Goal: Task Accomplishment & Management: Manage account settings

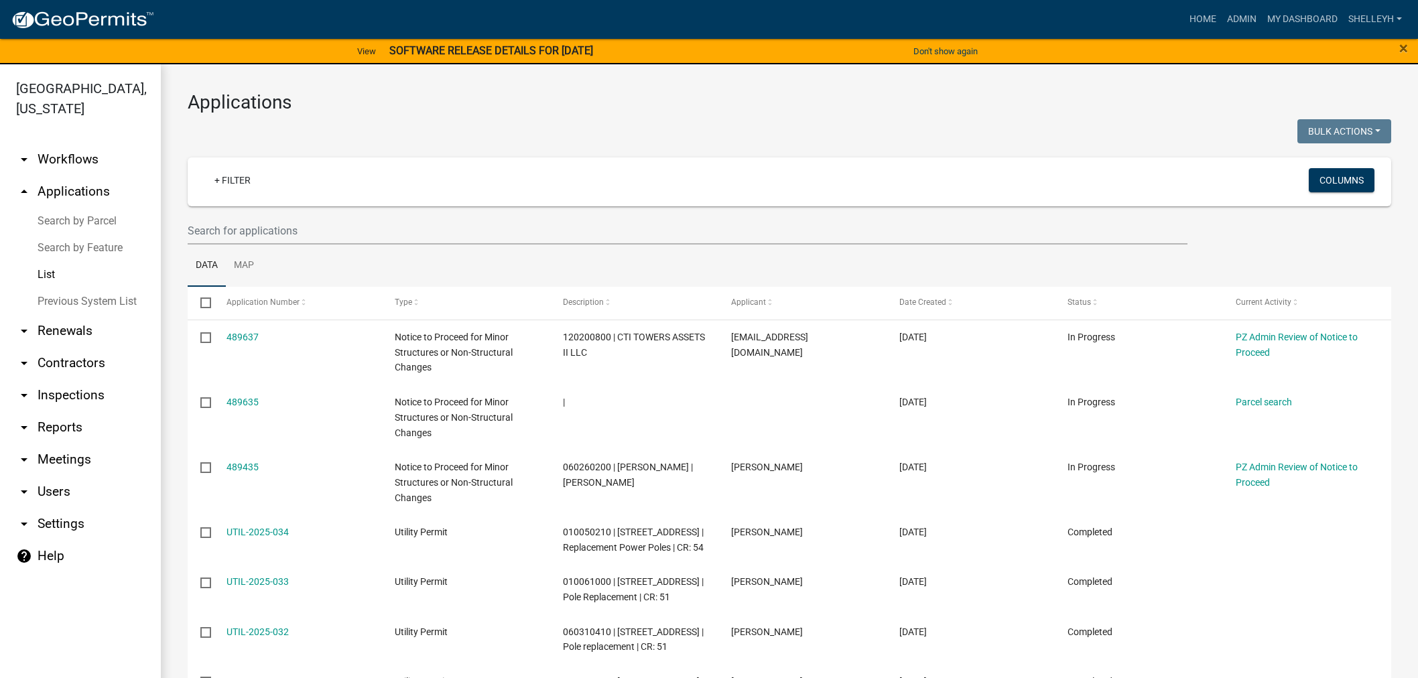
select select "1: 25"
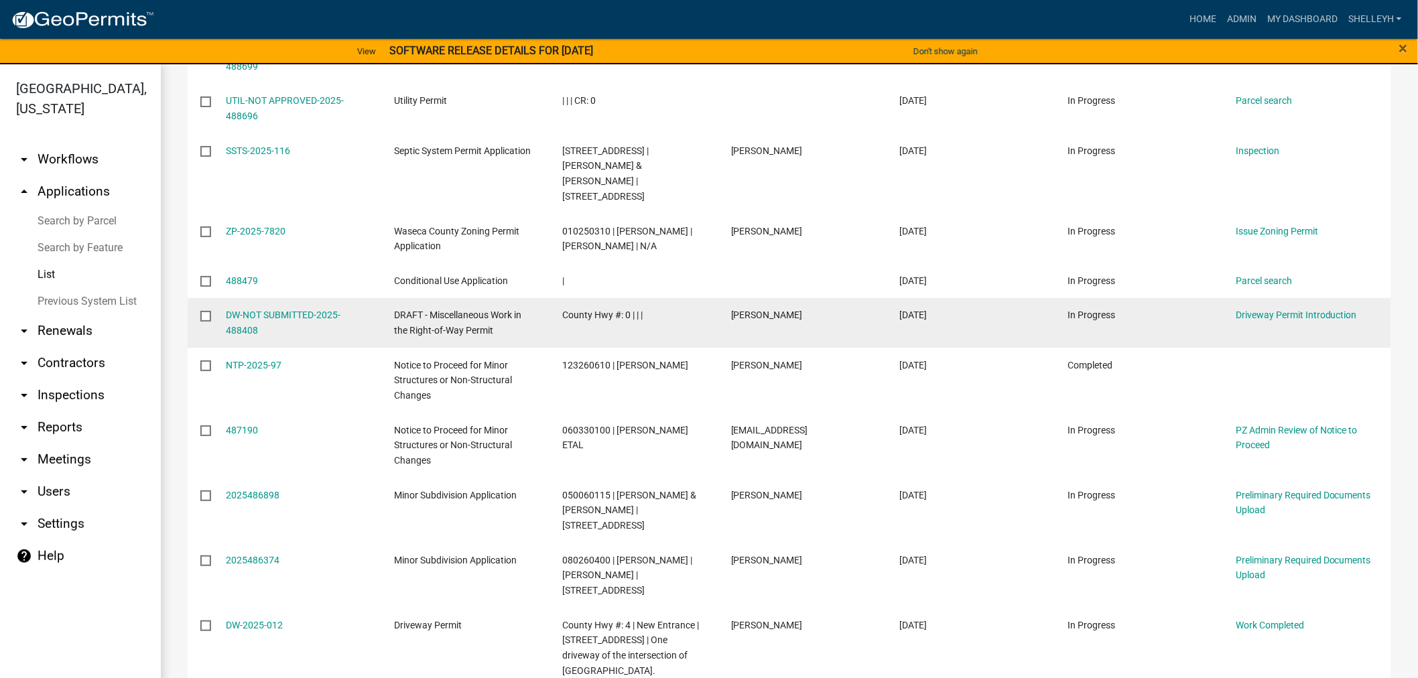
scroll to position [1129, 0]
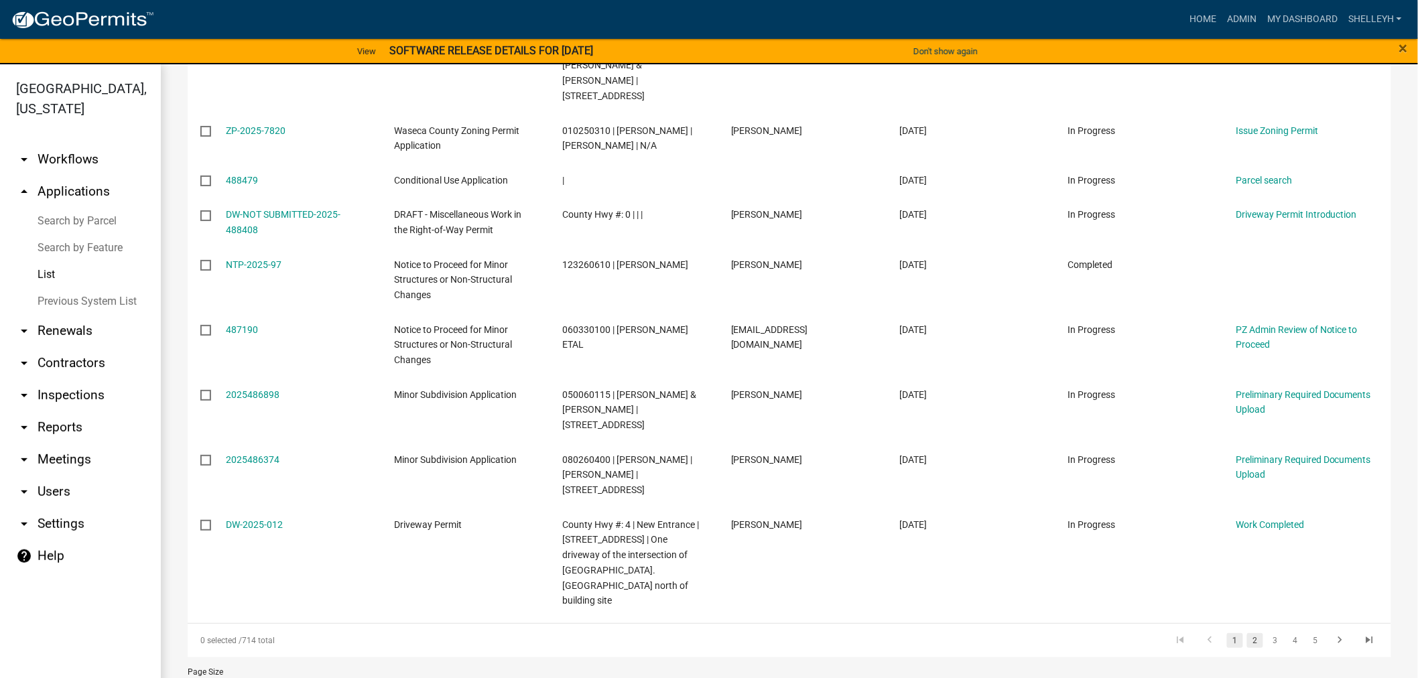
click at [1247, 633] on link "2" at bounding box center [1255, 640] width 16 height 15
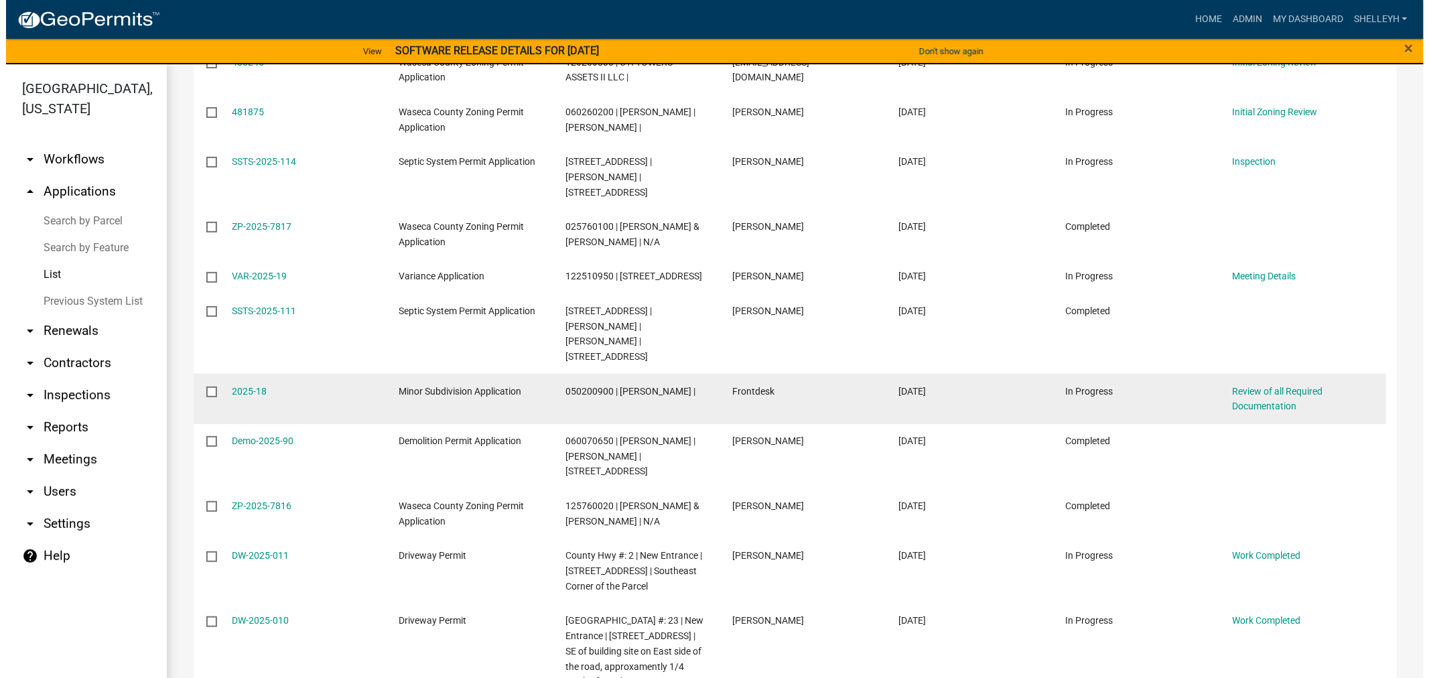
scroll to position [757, 0]
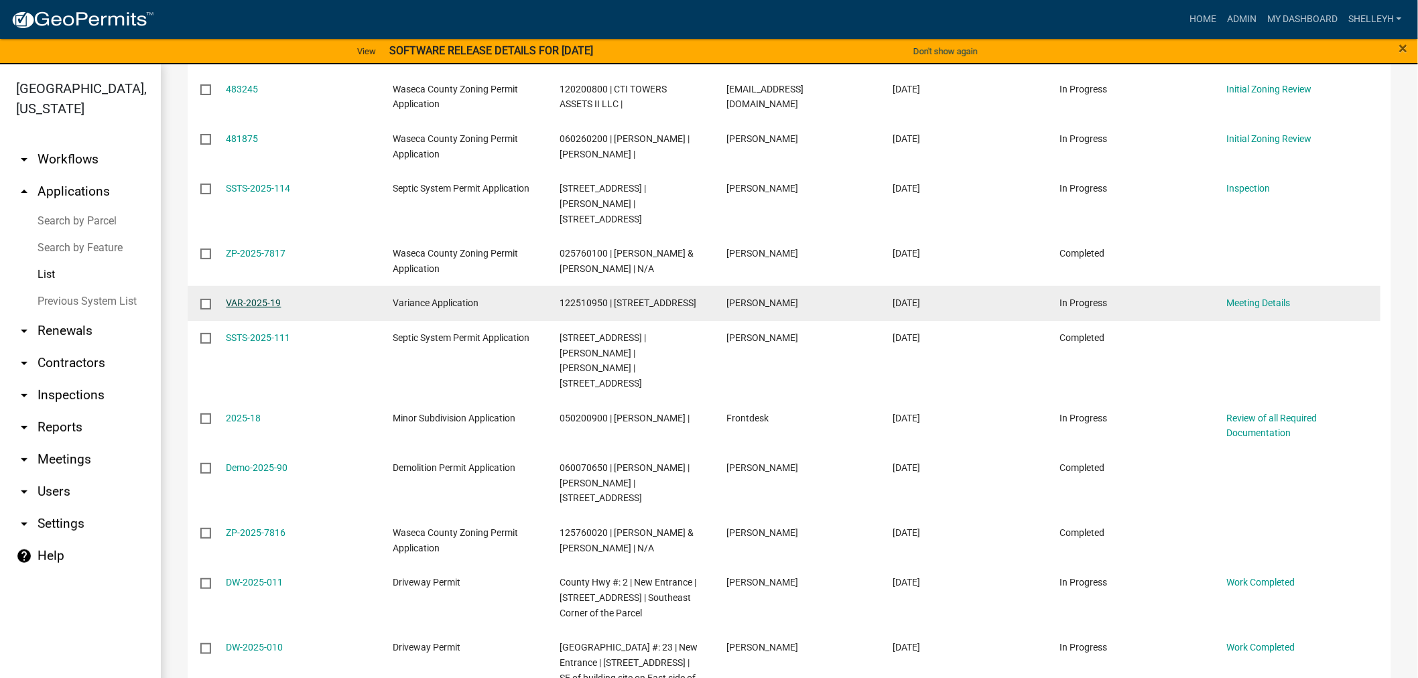
click at [253, 300] on link "VAR-2025-19" at bounding box center [253, 302] width 55 height 11
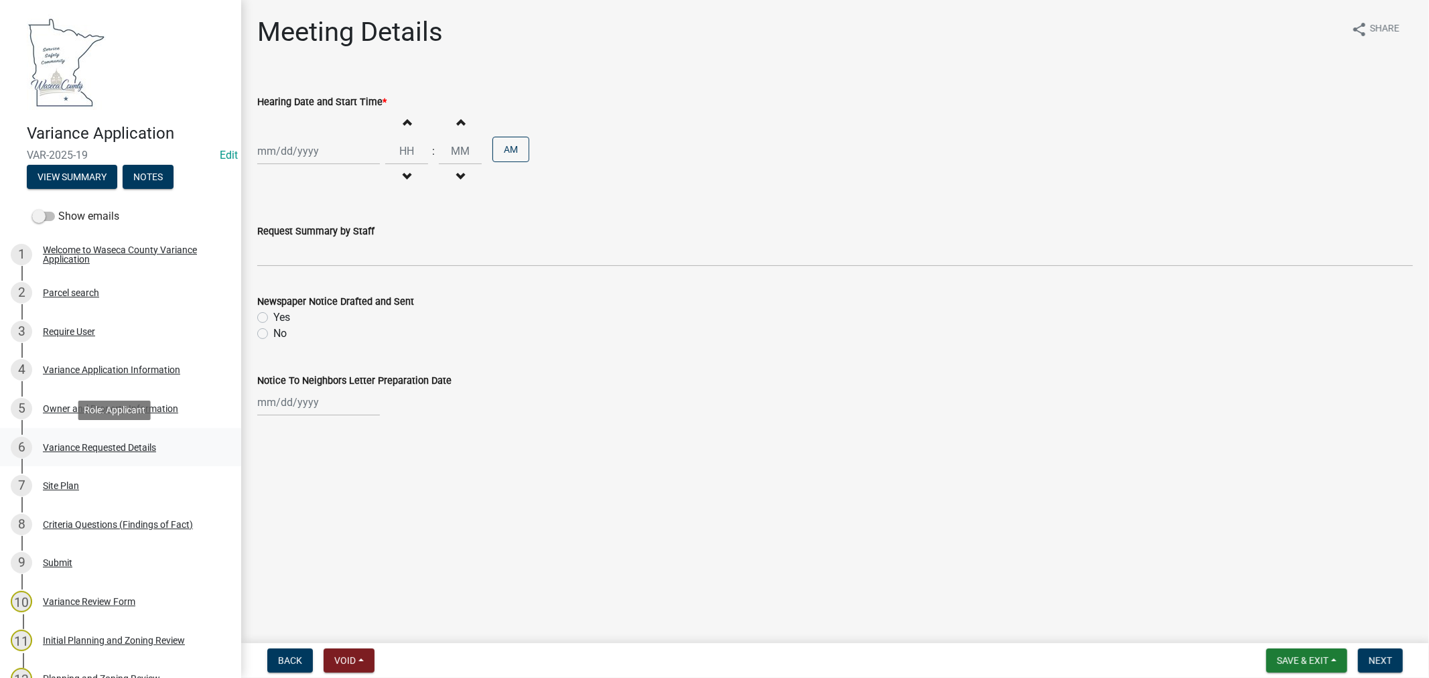
click at [88, 444] on div "Variance Requested Details" at bounding box center [99, 447] width 113 height 9
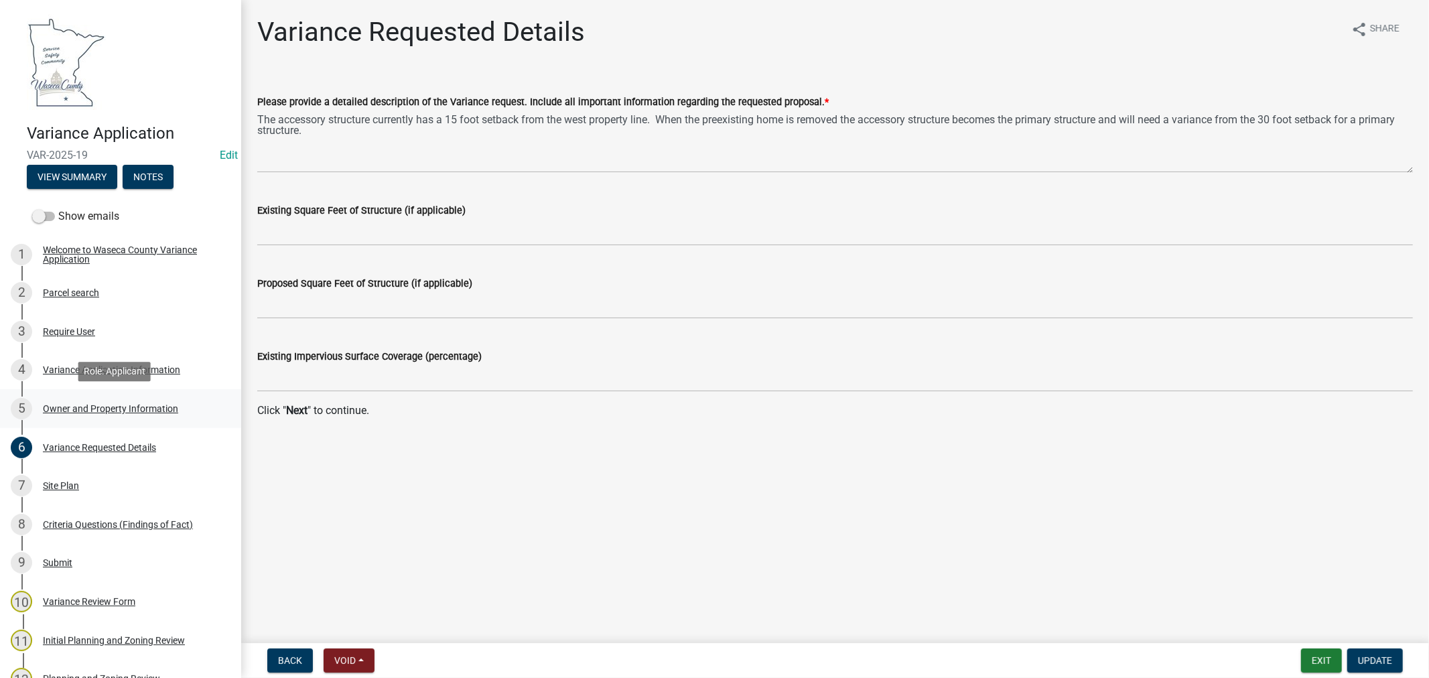
click at [66, 405] on div "Owner and Property Information" at bounding box center [110, 408] width 135 height 9
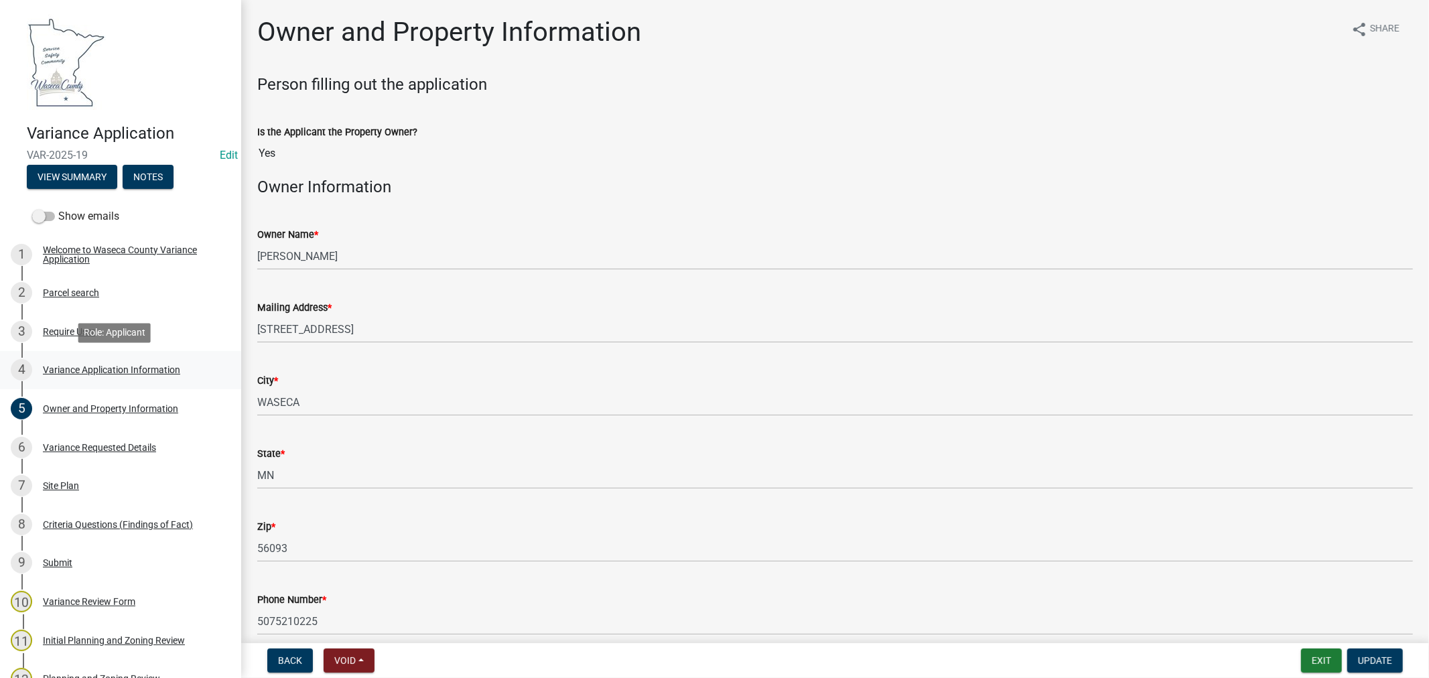
click at [148, 367] on div "Variance Application Information" at bounding box center [111, 369] width 137 height 9
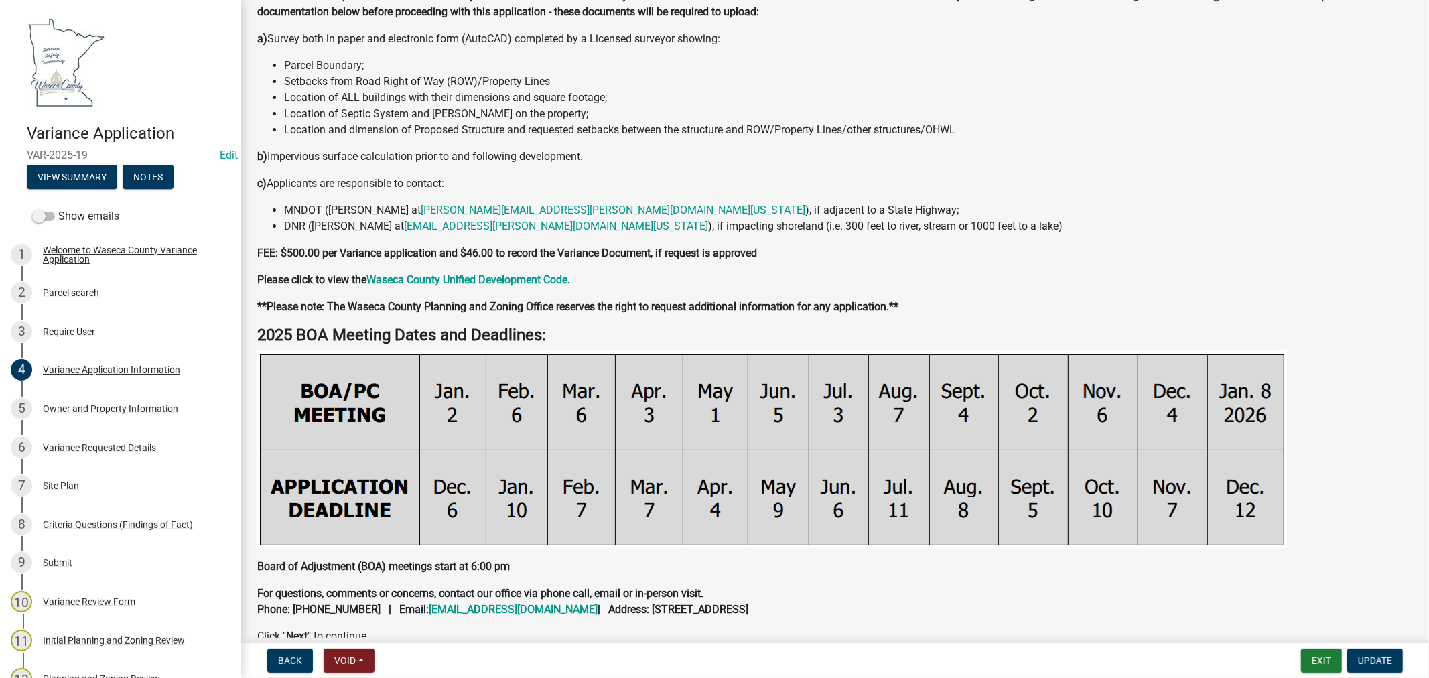
scroll to position [181, 0]
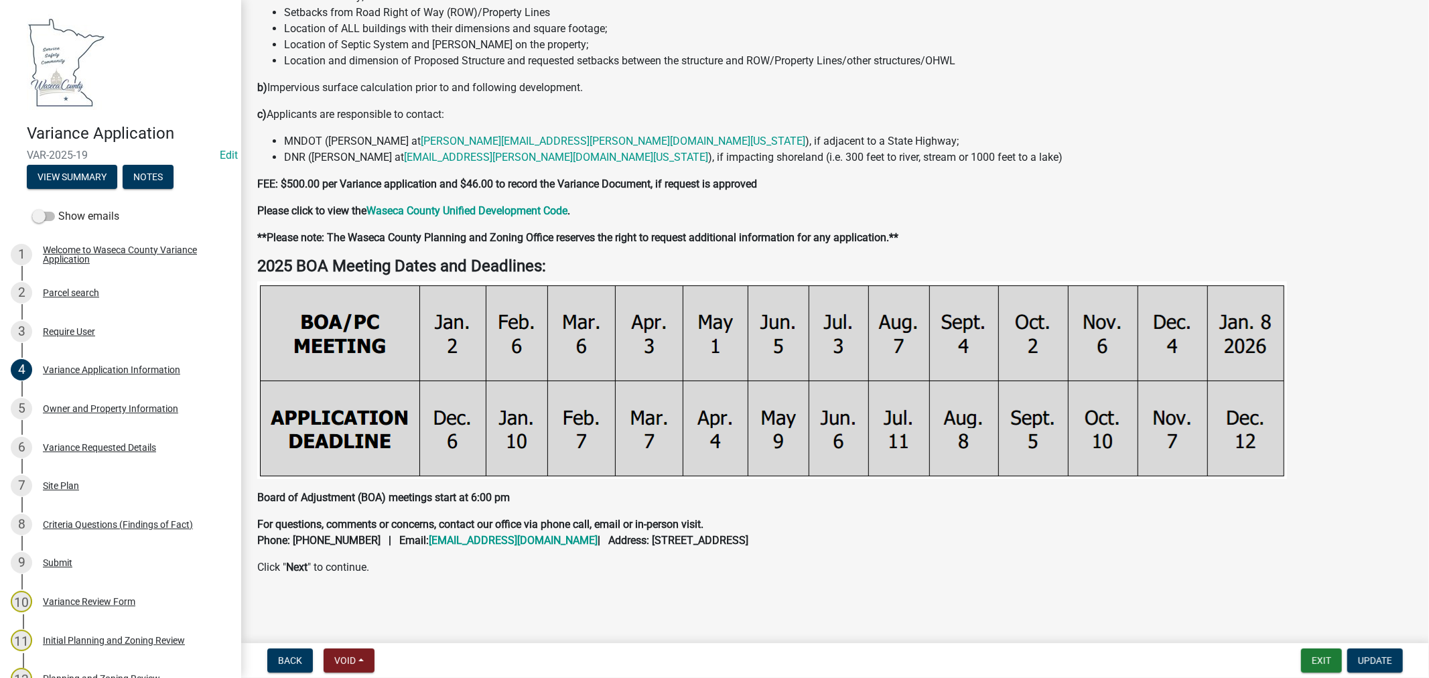
click at [80, 410] on div "Owner and Property Information" at bounding box center [110, 408] width 135 height 9
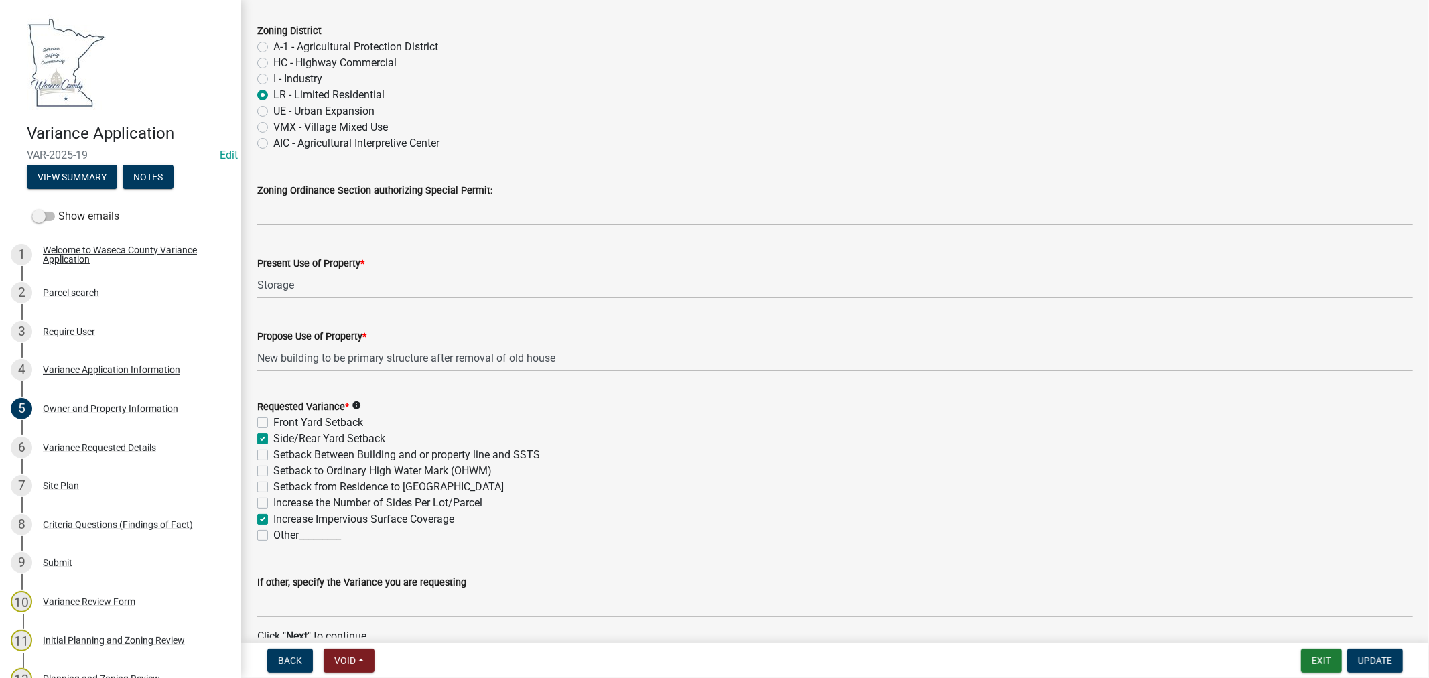
scroll to position [1265, 0]
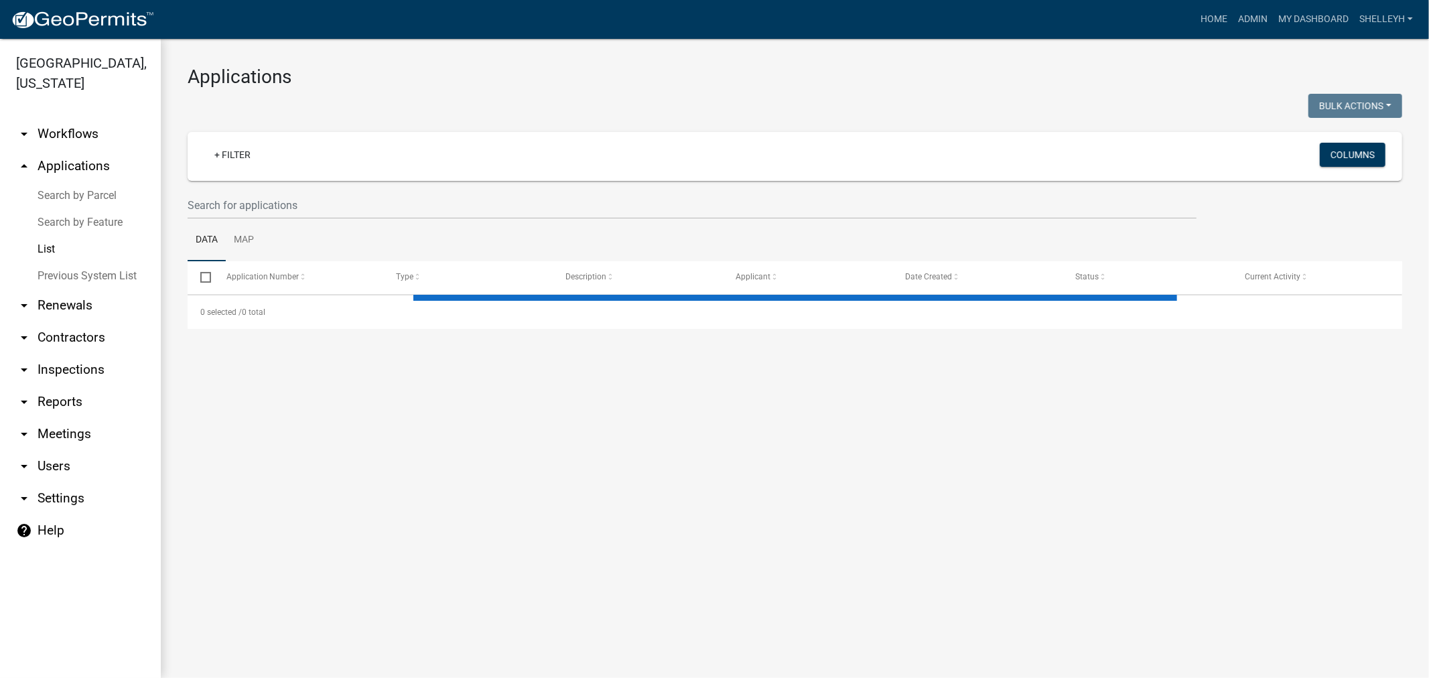
select select "1: 25"
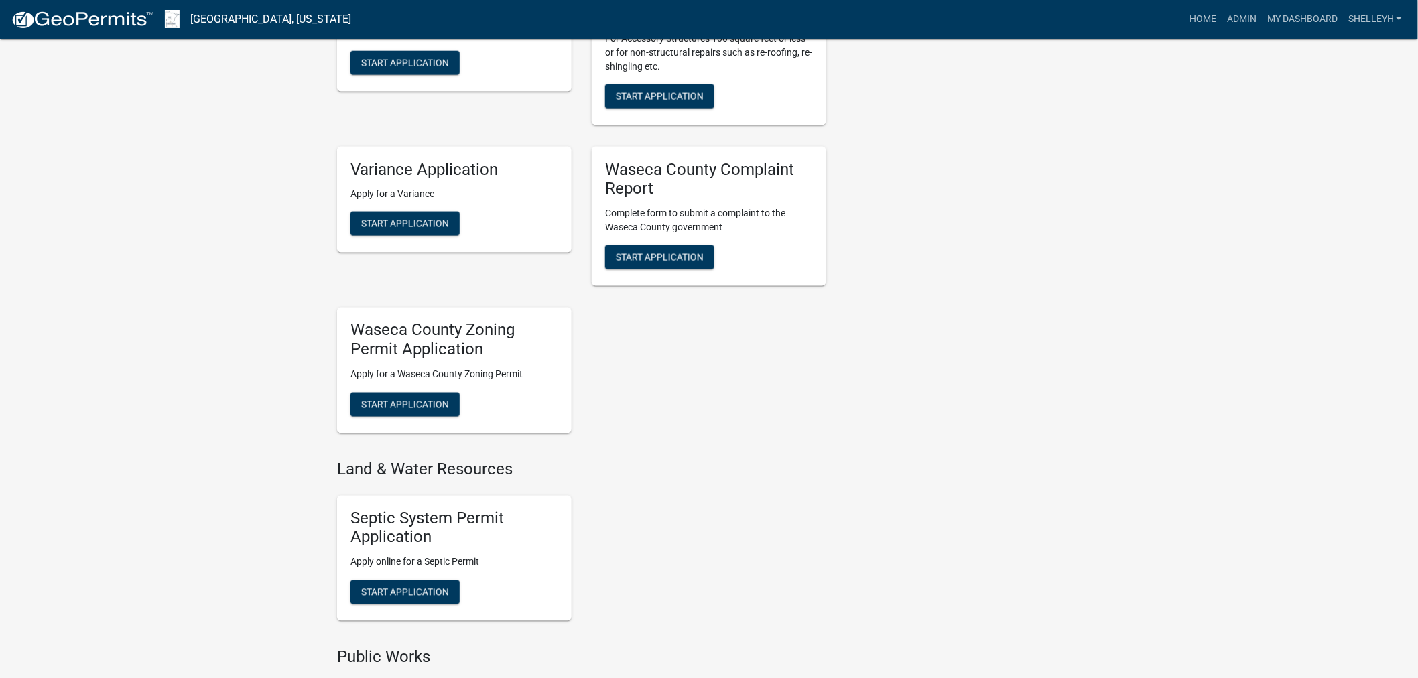
scroll to position [893, 0]
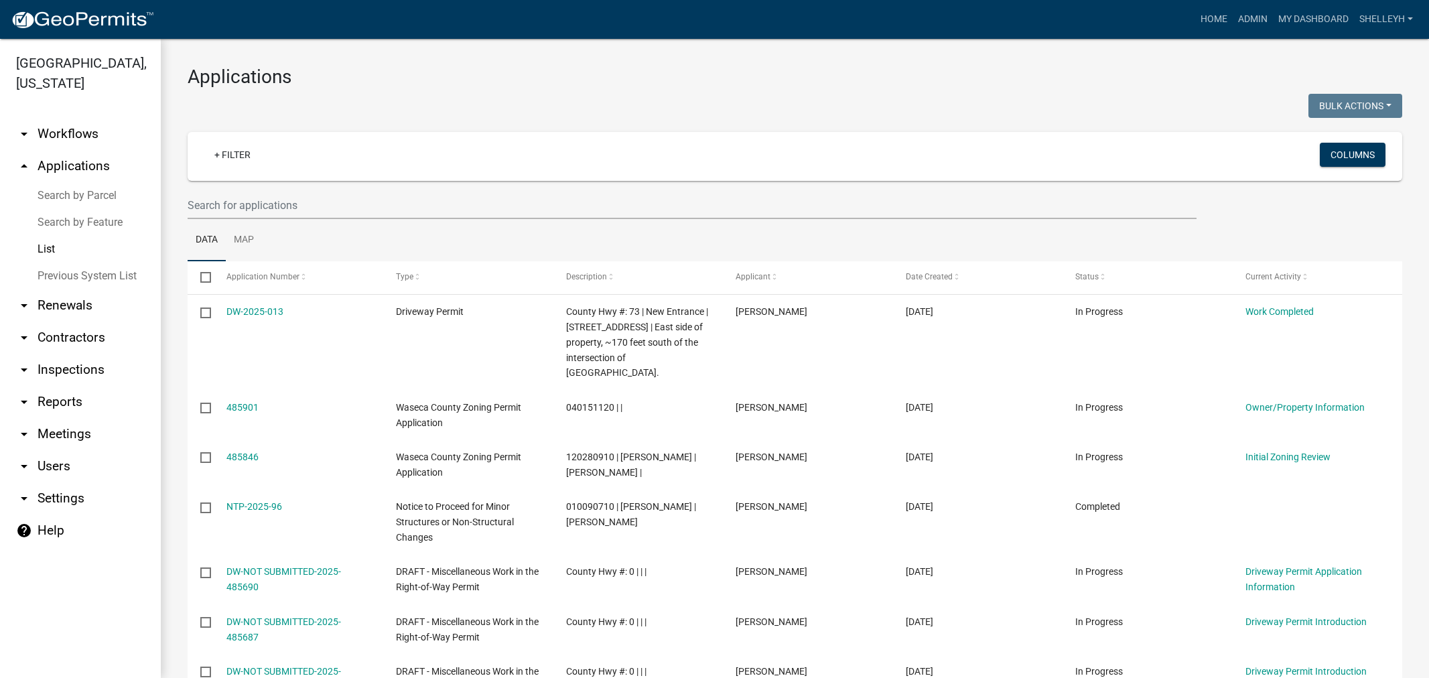
select select "1: 25"
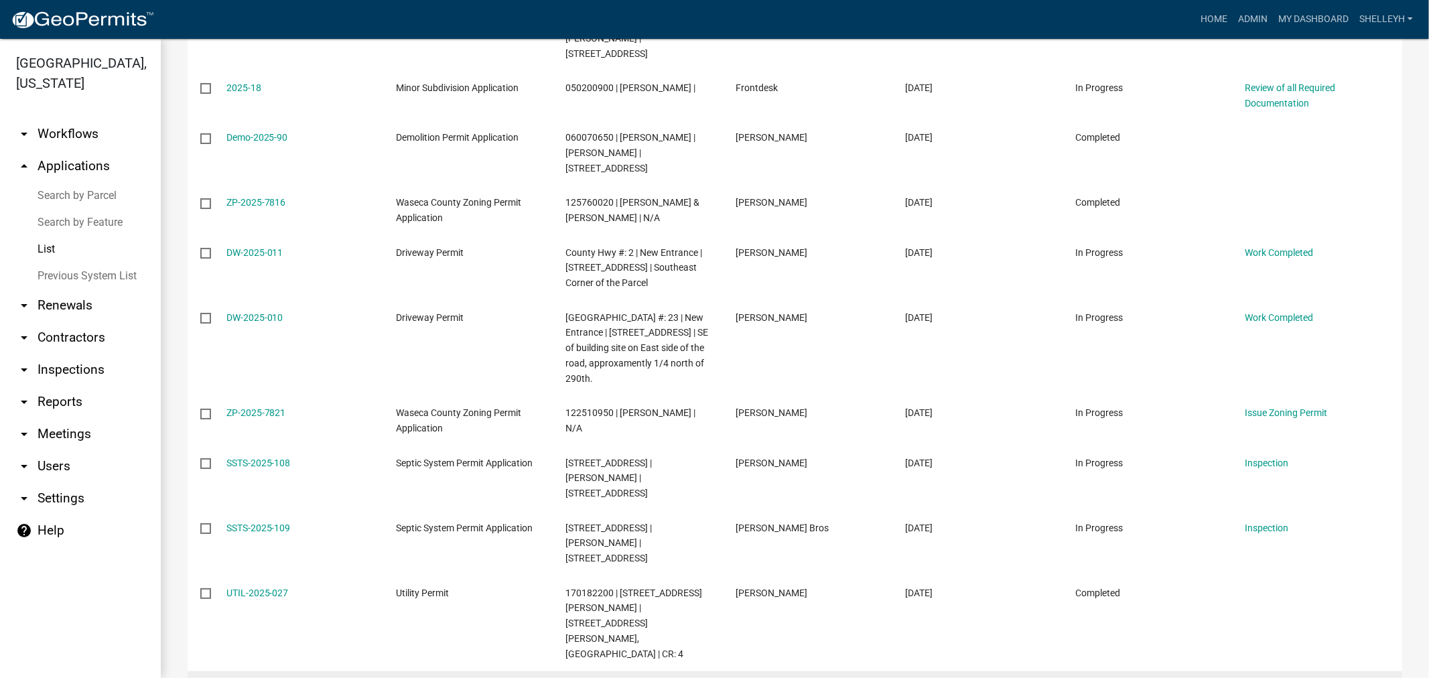
scroll to position [1150, 0]
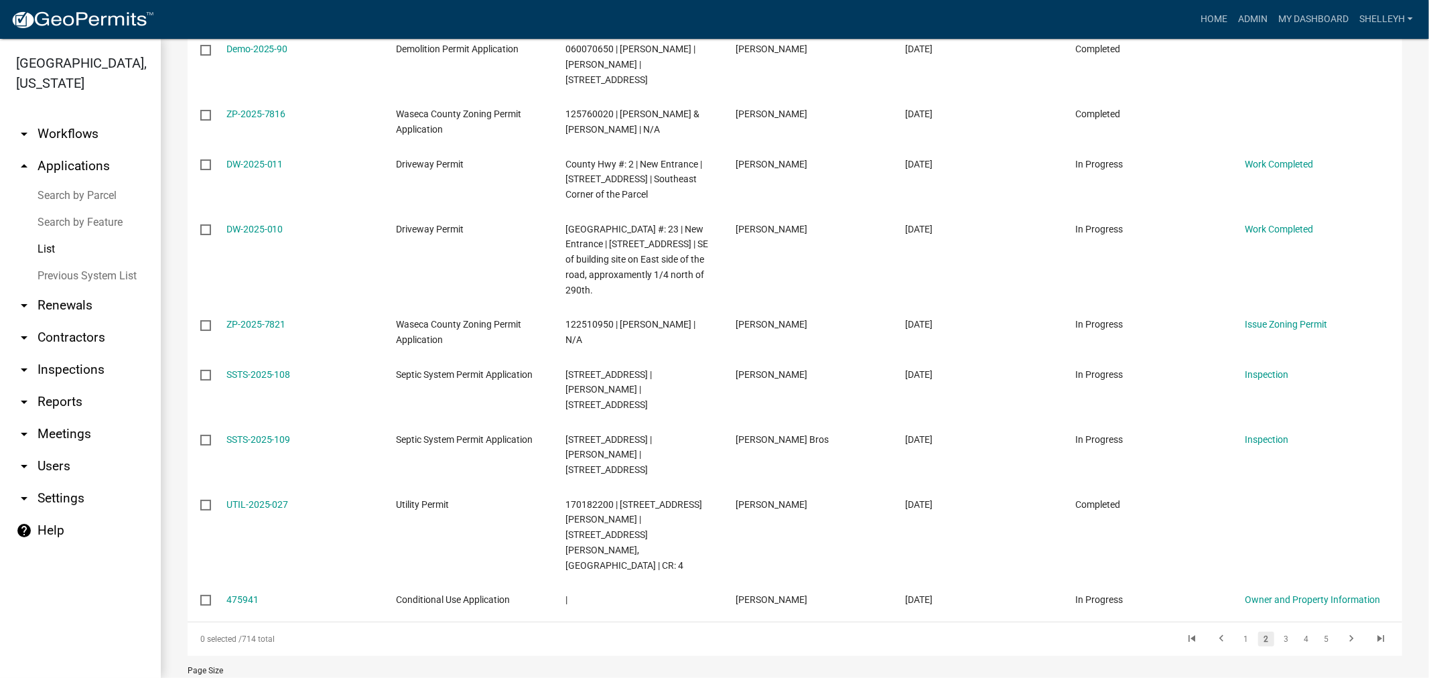
drag, startPoint x: 1232, startPoint y: 579, endPoint x: 1223, endPoint y: 568, distance: 13.8
click at [1238, 632] on link "1" at bounding box center [1246, 639] width 16 height 15
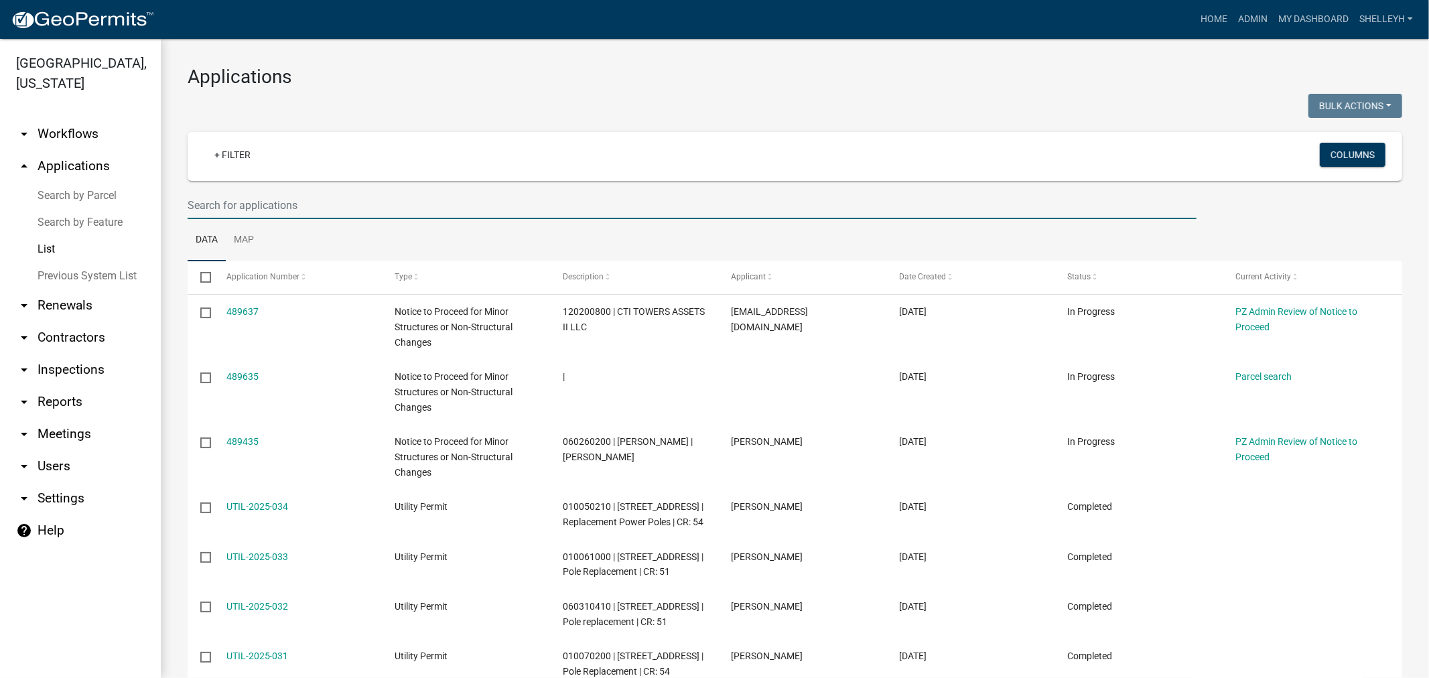
click at [285, 206] on input "text" at bounding box center [692, 205] width 1009 height 27
type input "[PERSON_NAME][DEMOGRAPHIC_DATA]"
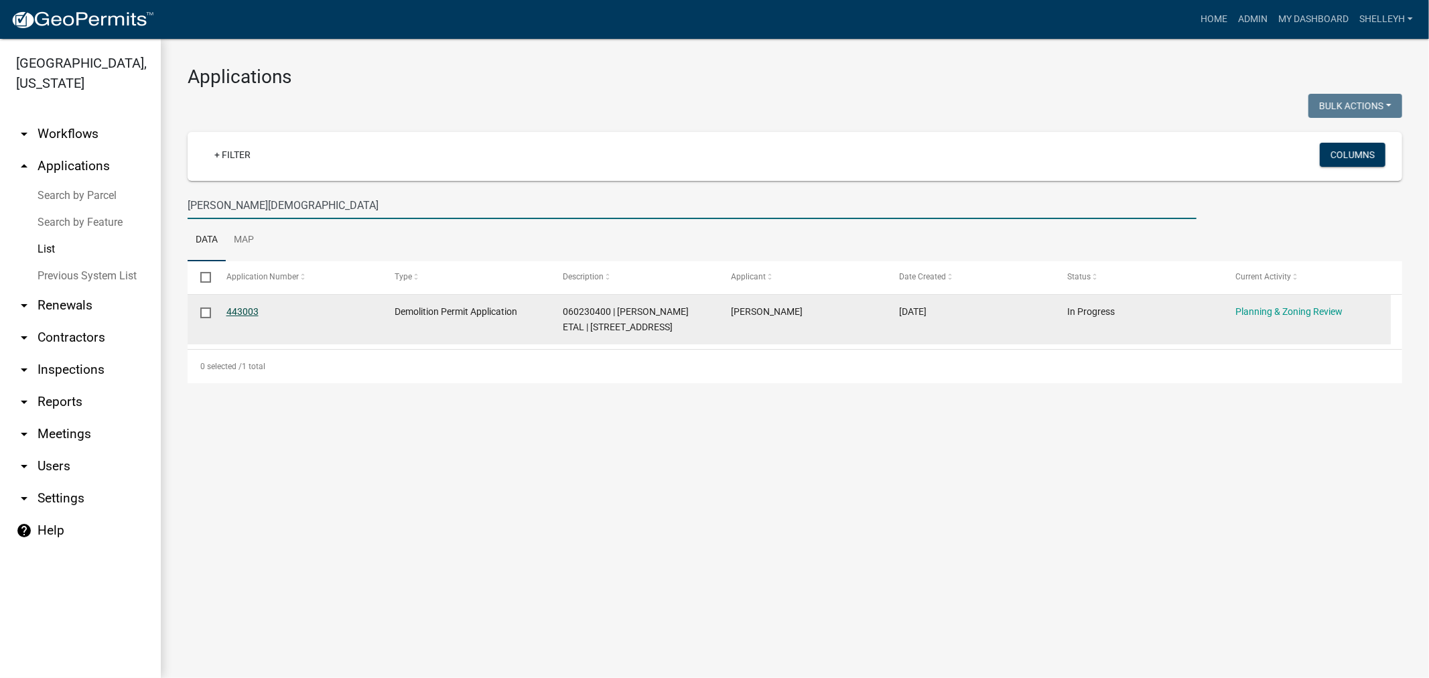
click at [239, 306] on link "443003" at bounding box center [242, 311] width 32 height 11
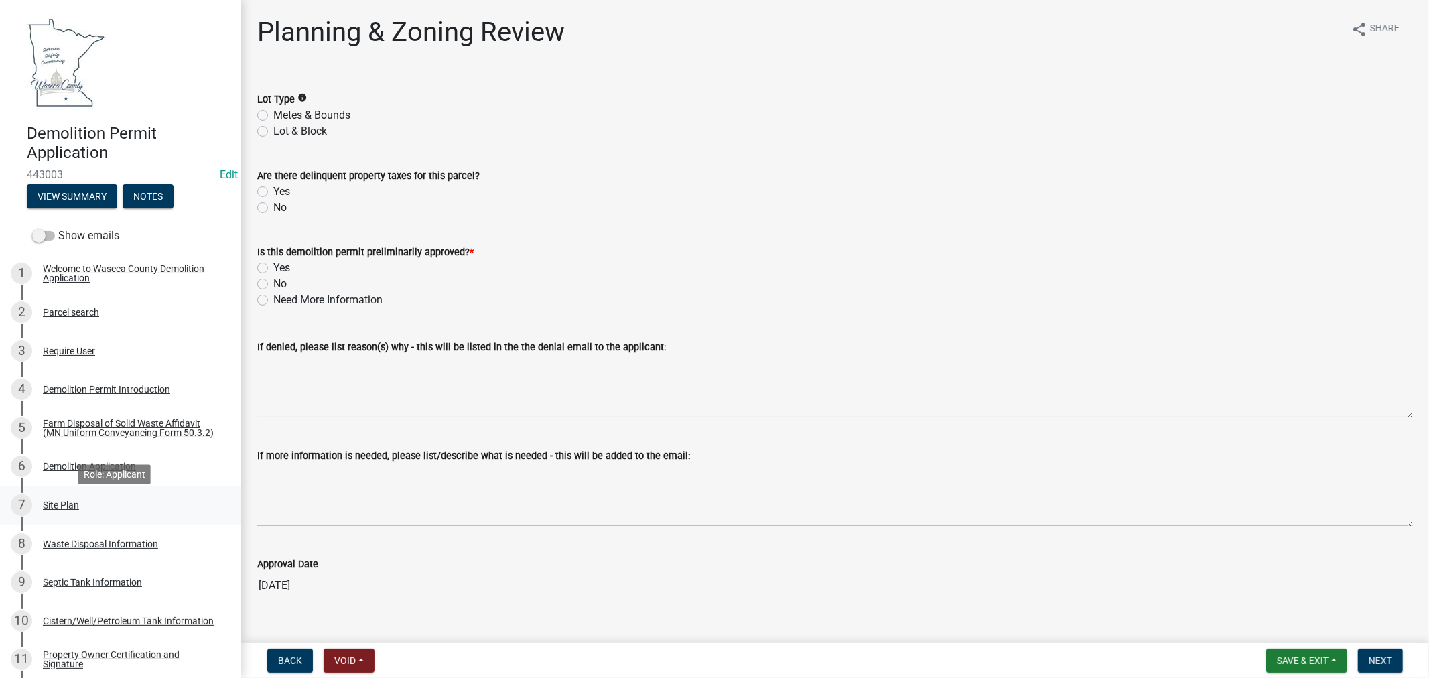
click at [54, 510] on div "Site Plan" at bounding box center [61, 505] width 36 height 9
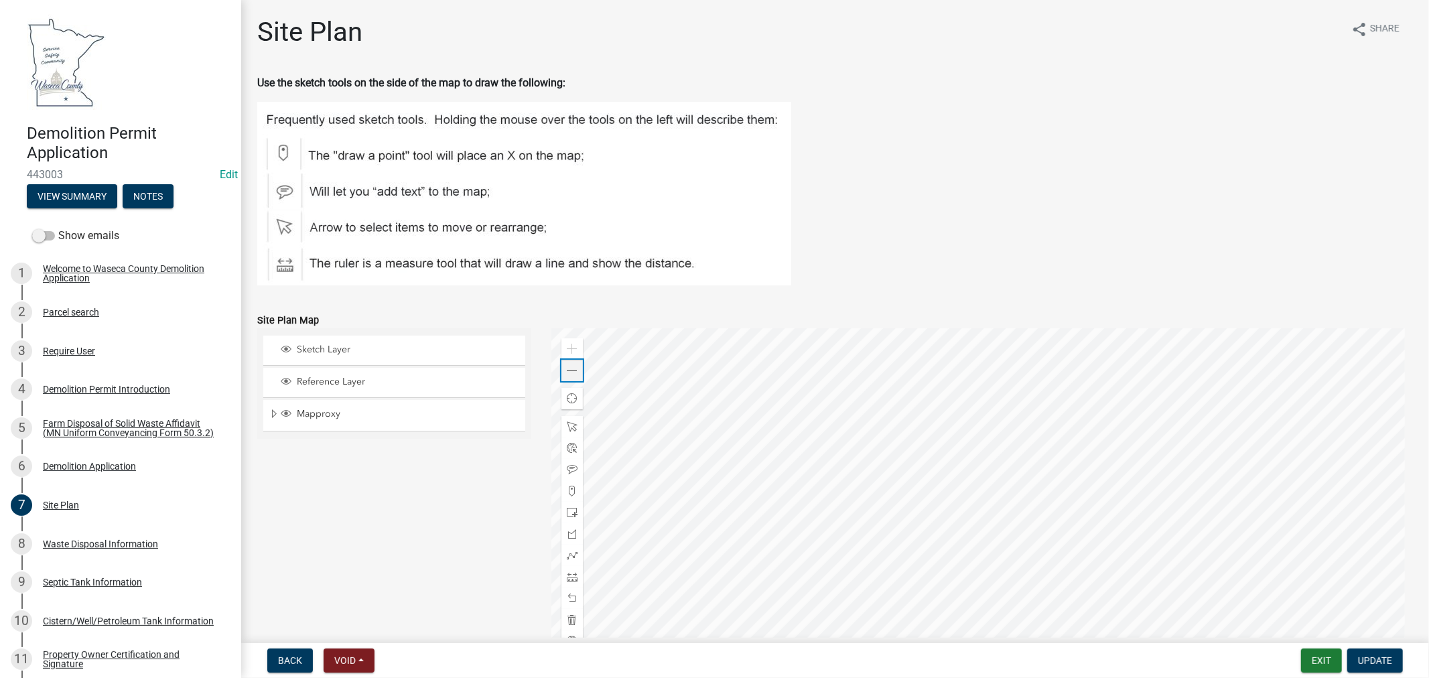
click at [570, 366] on span at bounding box center [572, 371] width 11 height 11
click at [54, 347] on div "Require User" at bounding box center [69, 350] width 52 height 9
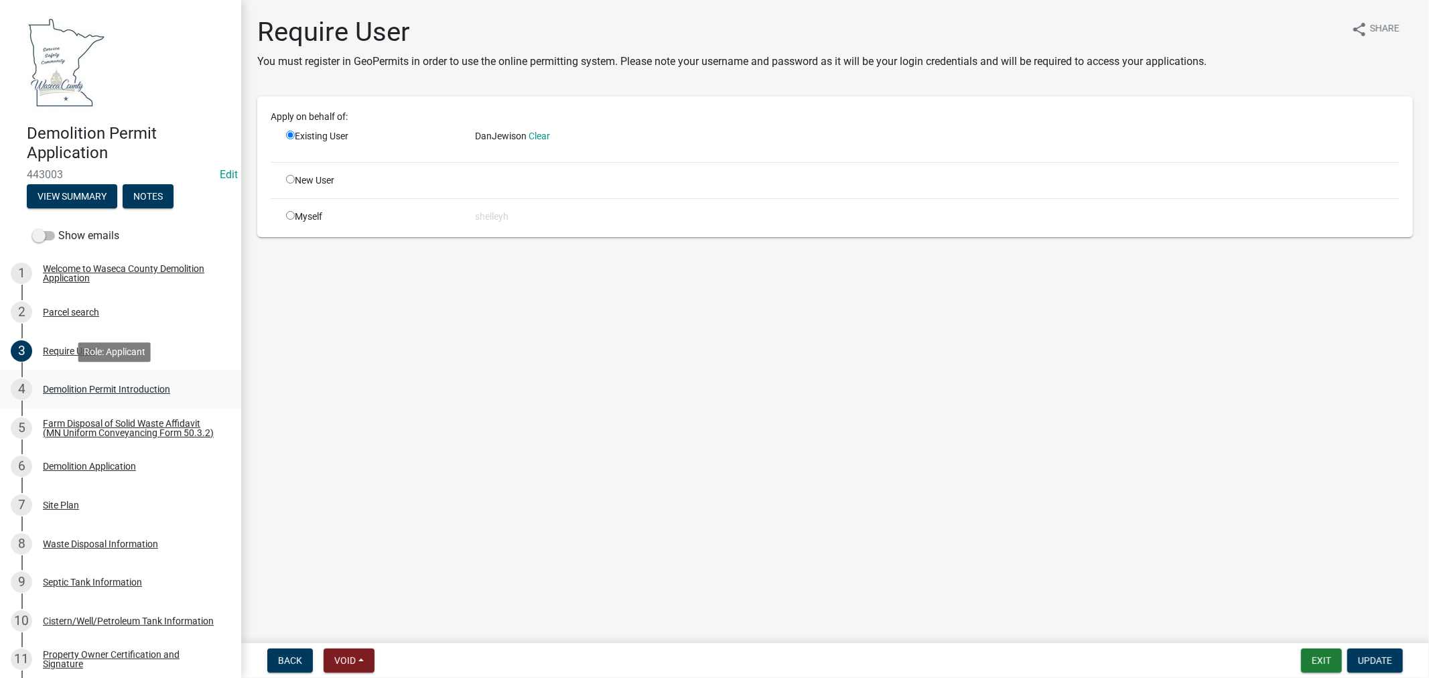
click at [98, 385] on div "Demolition Permit Introduction" at bounding box center [106, 389] width 127 height 9
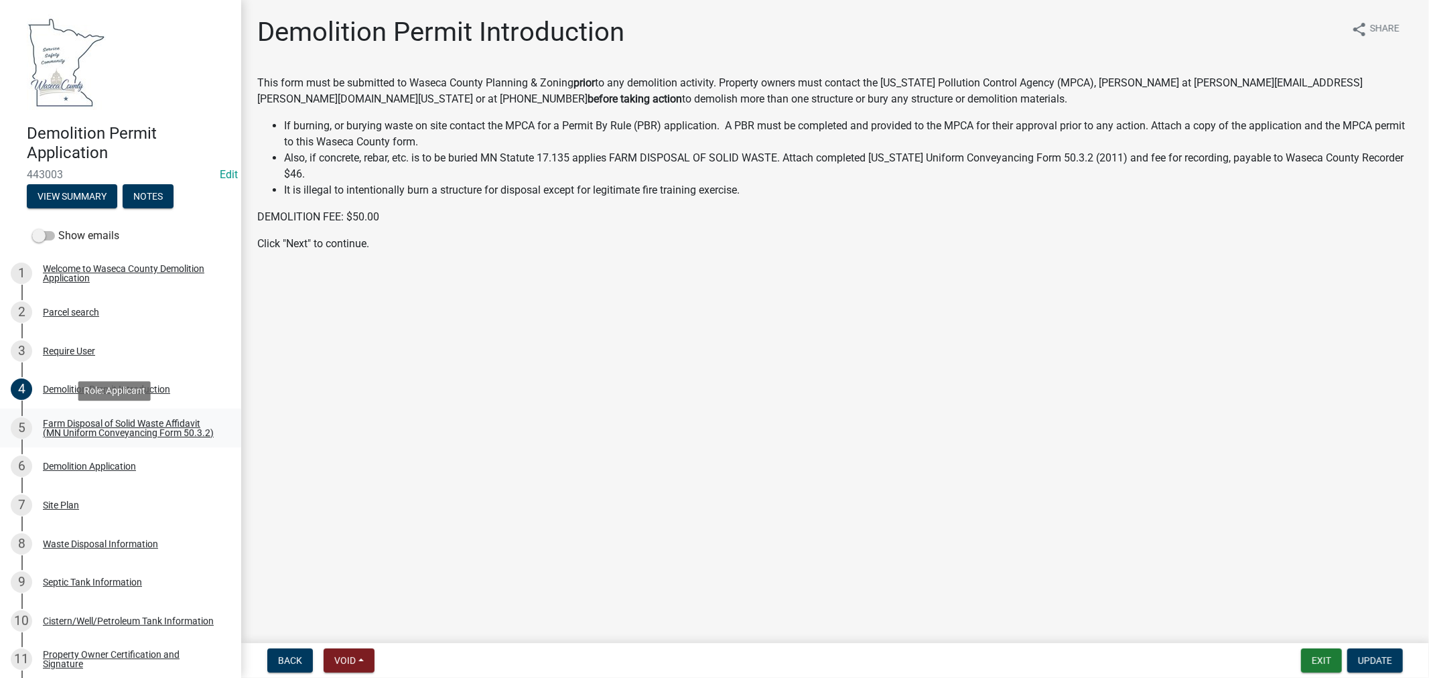
click at [98, 422] on div "Farm Disposal of Solid Waste Affidavit (MN Uniform Conveyancing Form 50.3.2)" at bounding box center [131, 428] width 177 height 19
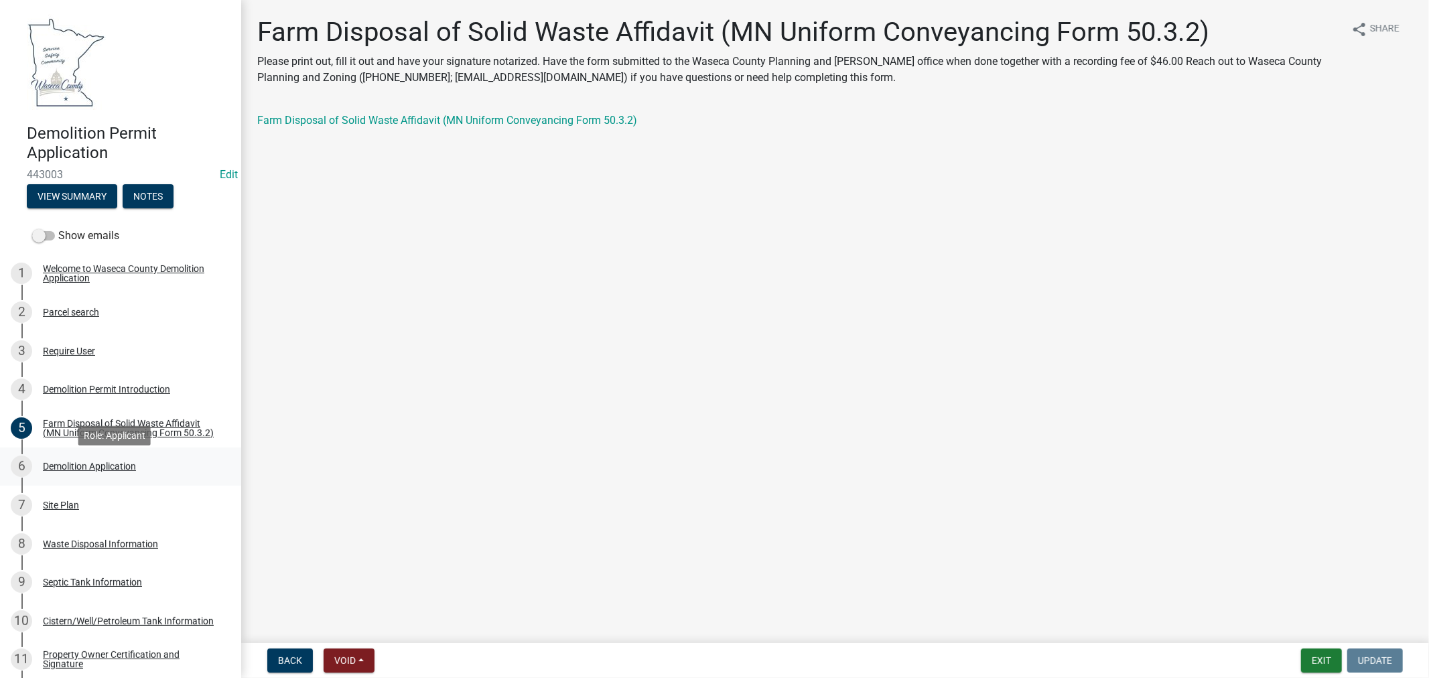
click at [88, 471] on div "Demolition Application" at bounding box center [89, 466] width 93 height 9
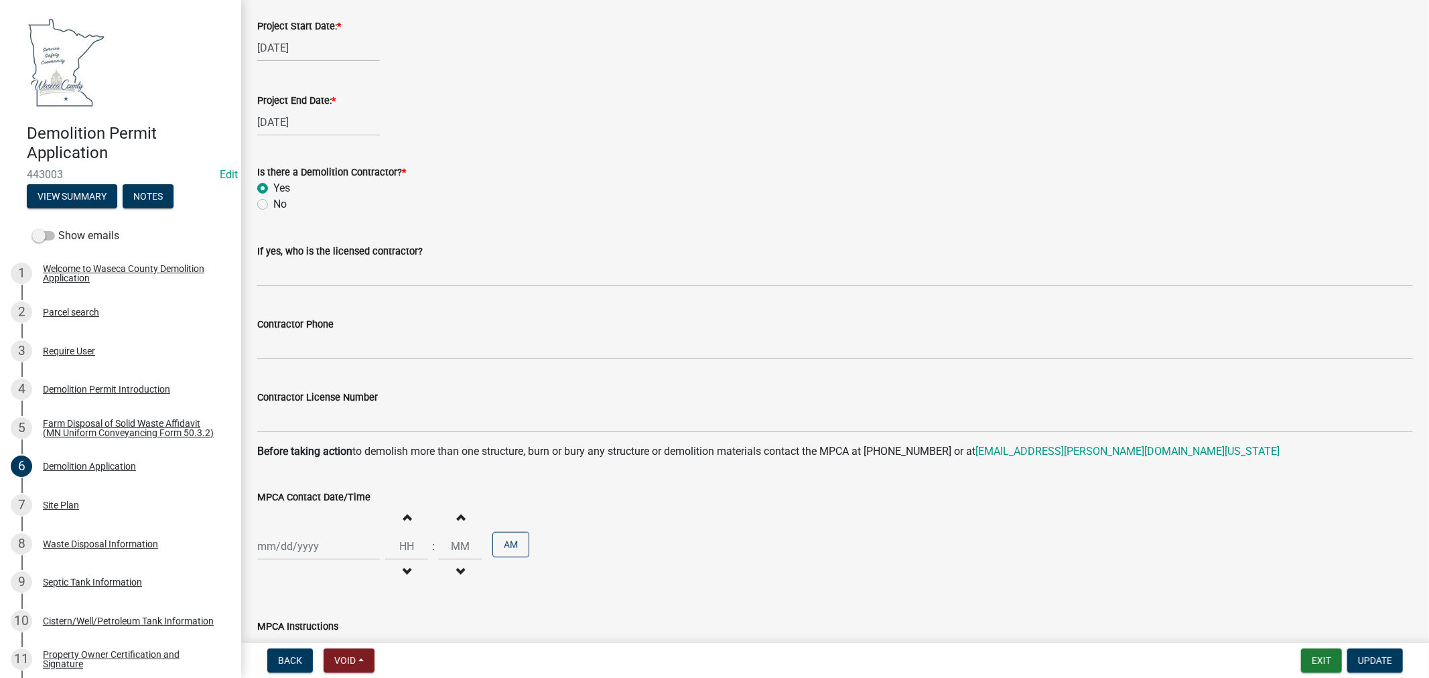
scroll to position [595, 0]
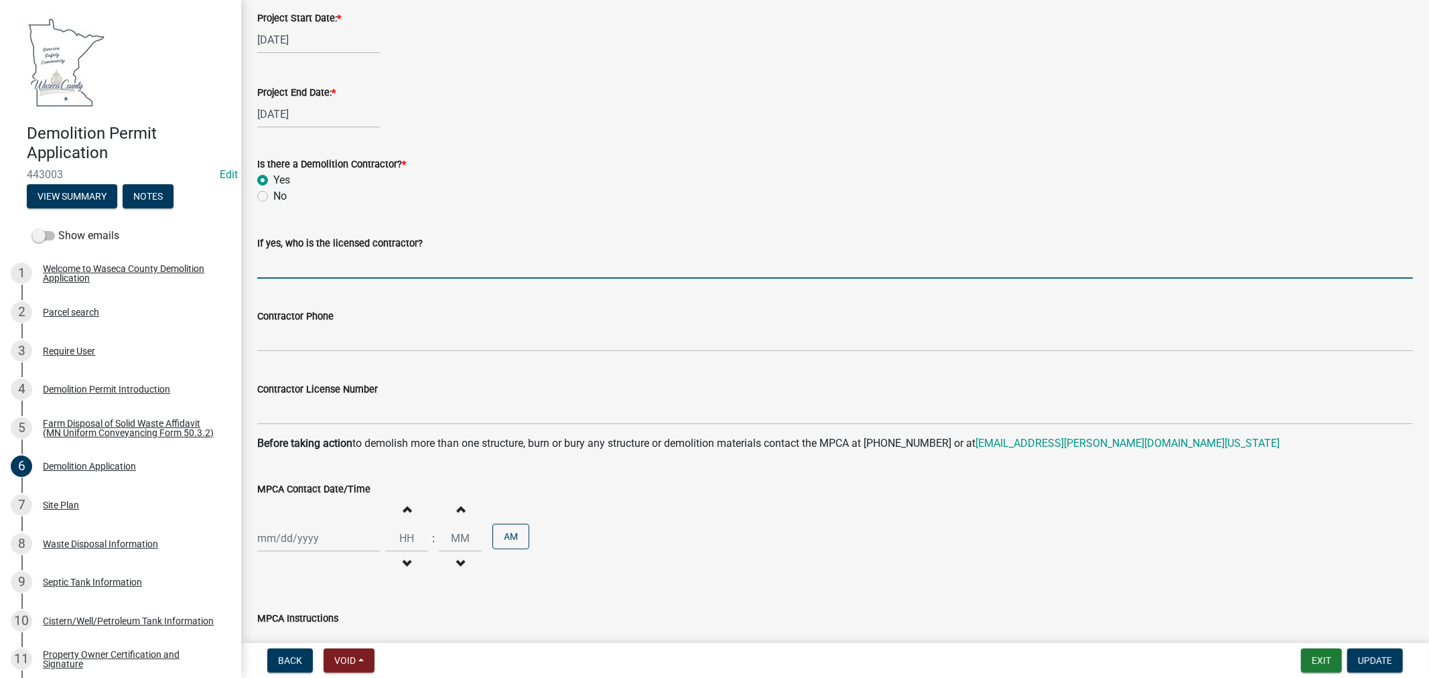
click at [470, 257] on input "If yes, who is the licensed contractor?" at bounding box center [835, 264] width 1156 height 27
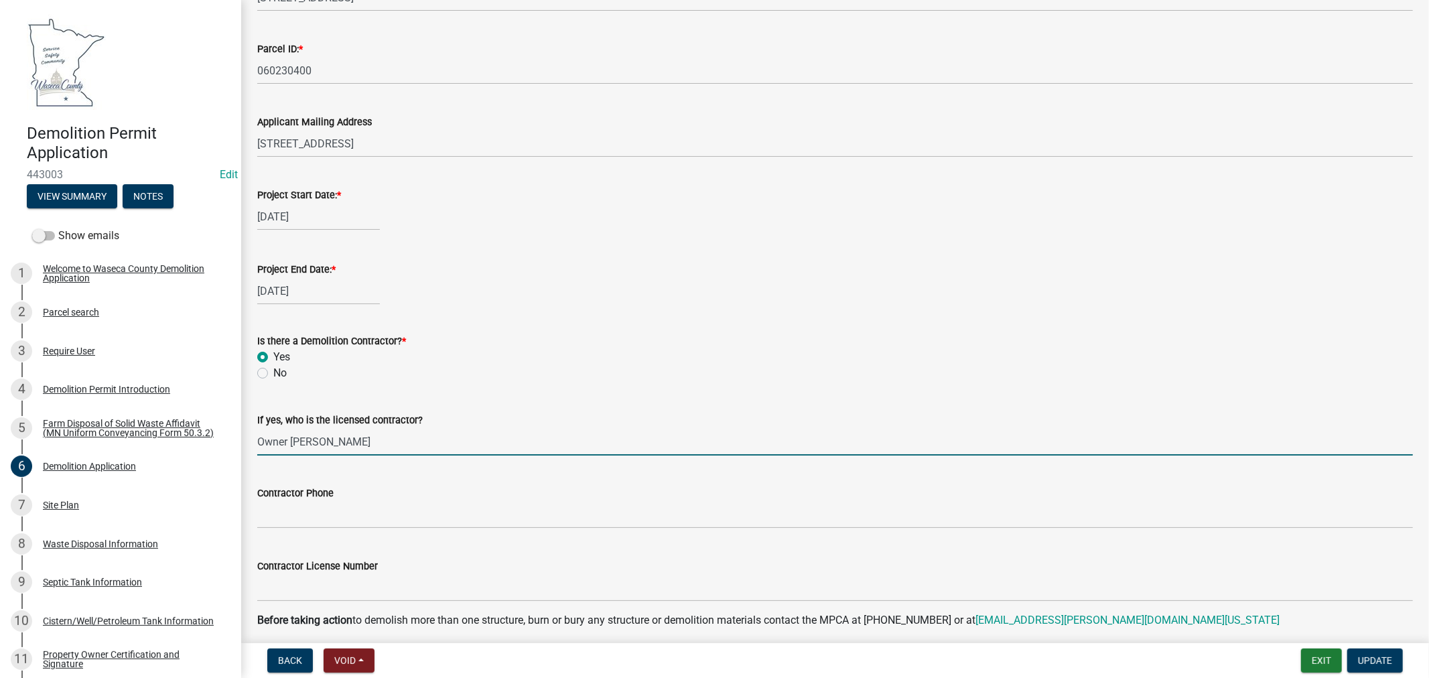
scroll to position [372, 0]
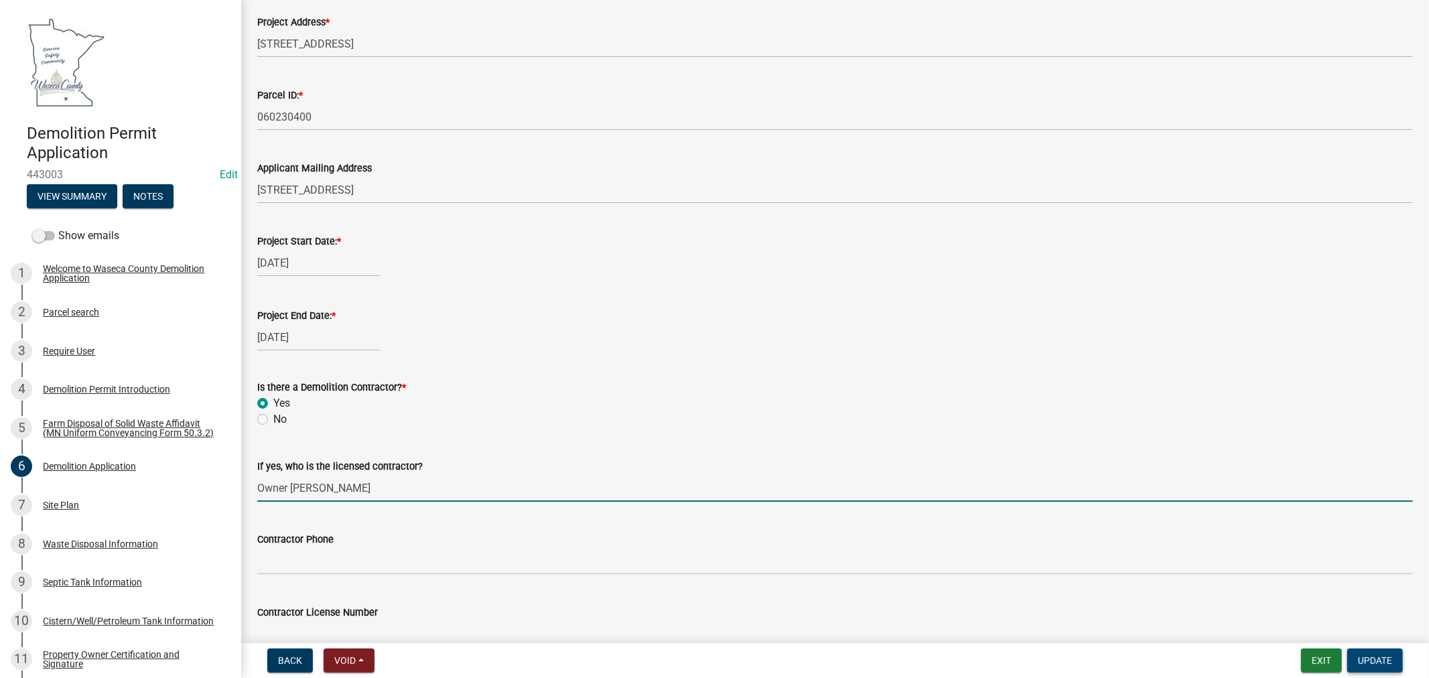
type input "Owner [PERSON_NAME]"
click at [1388, 662] on span "Update" at bounding box center [1375, 660] width 34 height 11
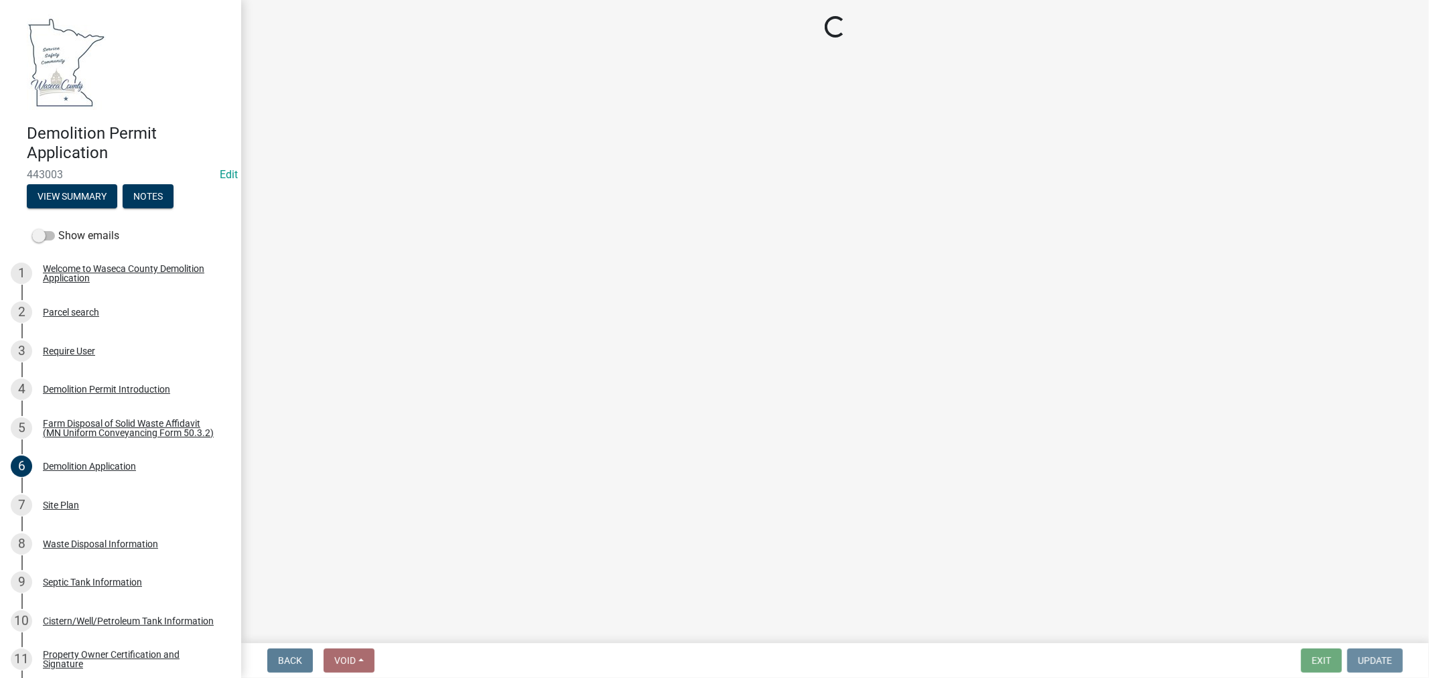
scroll to position [0, 0]
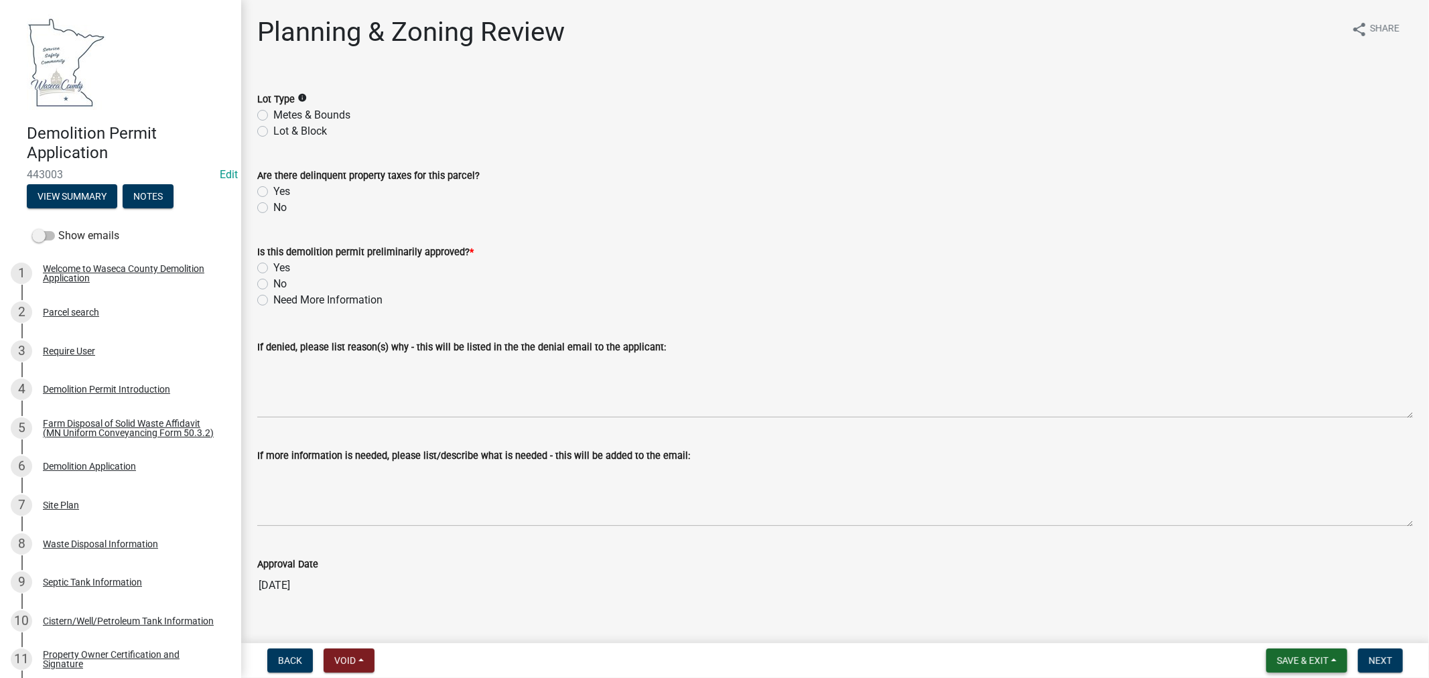
click at [1313, 659] on span "Save & Exit" at bounding box center [1303, 660] width 52 height 11
click at [1278, 631] on button "Save & Exit" at bounding box center [1293, 626] width 107 height 32
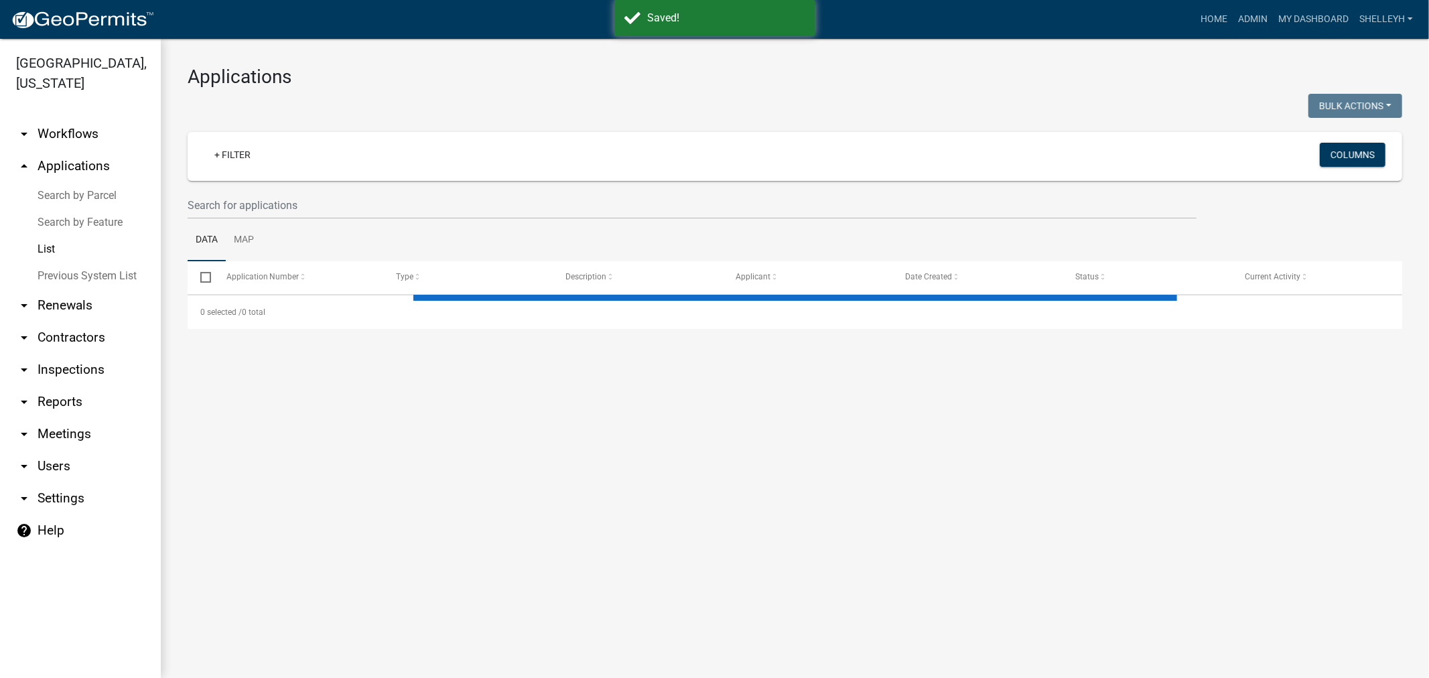
select select "1: 25"
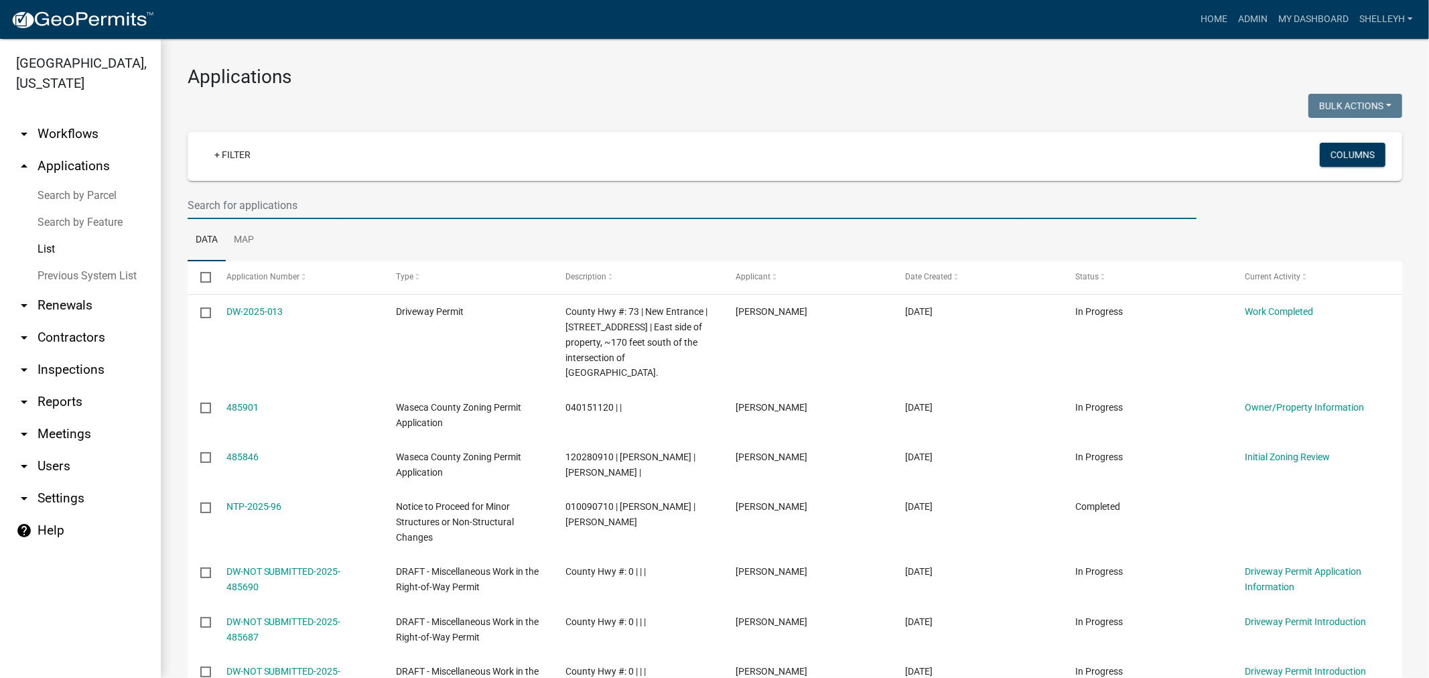
click at [233, 200] on input "text" at bounding box center [692, 205] width 1009 height 27
type input "[PERSON_NAME]"
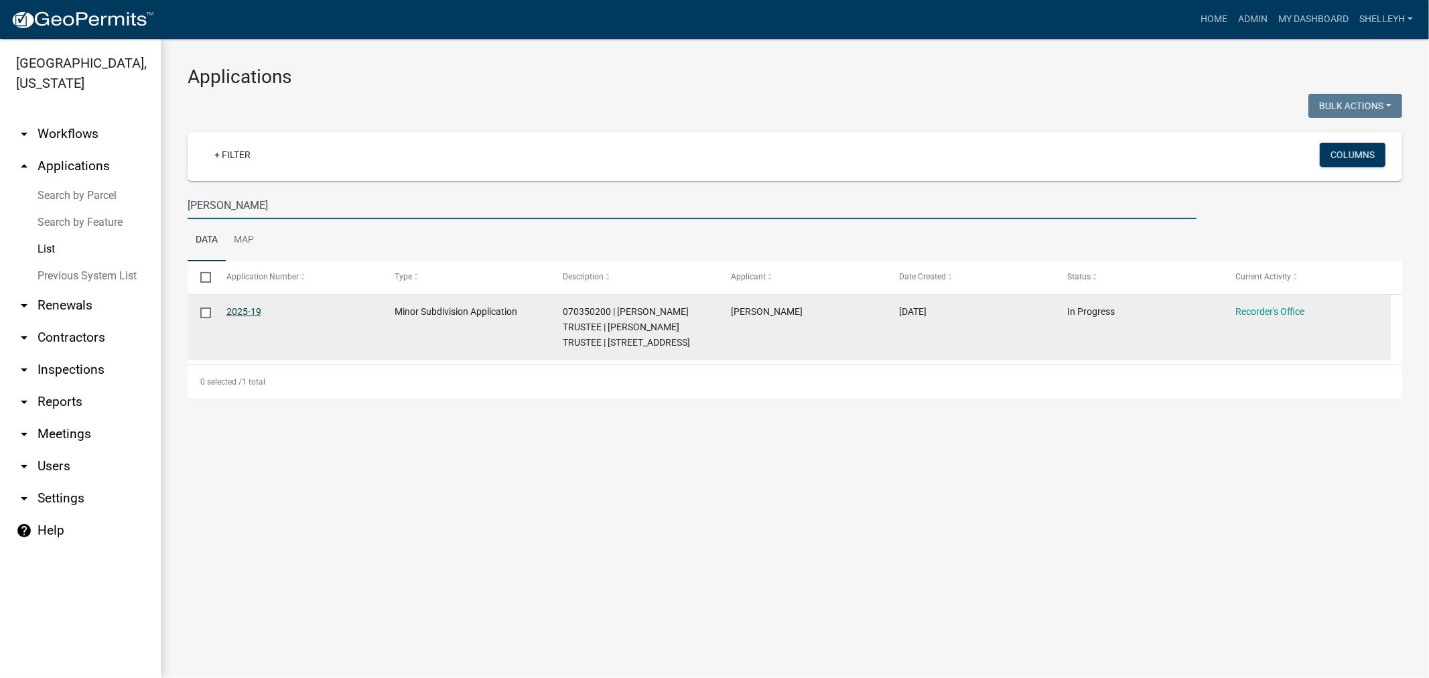
click at [253, 306] on link "2025-19" at bounding box center [243, 311] width 35 height 11
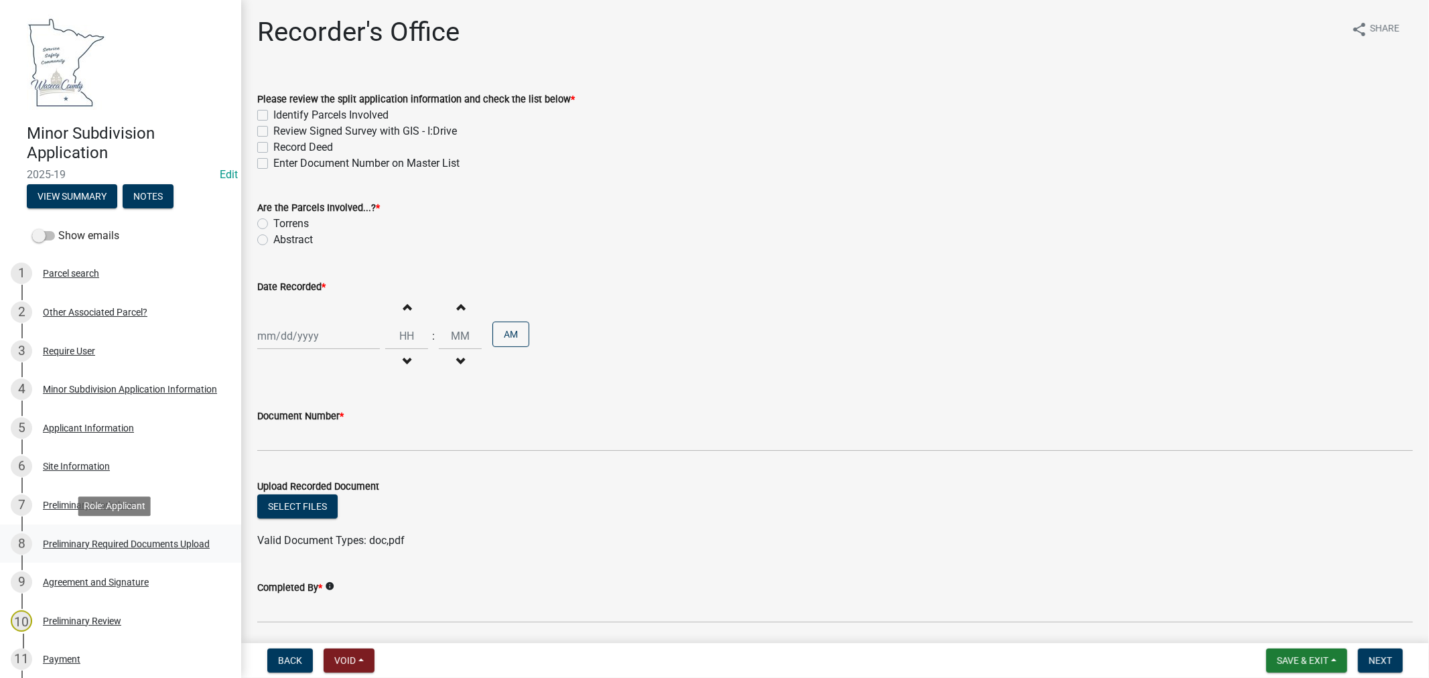
click at [155, 541] on div "Preliminary Required Documents Upload" at bounding box center [126, 543] width 167 height 9
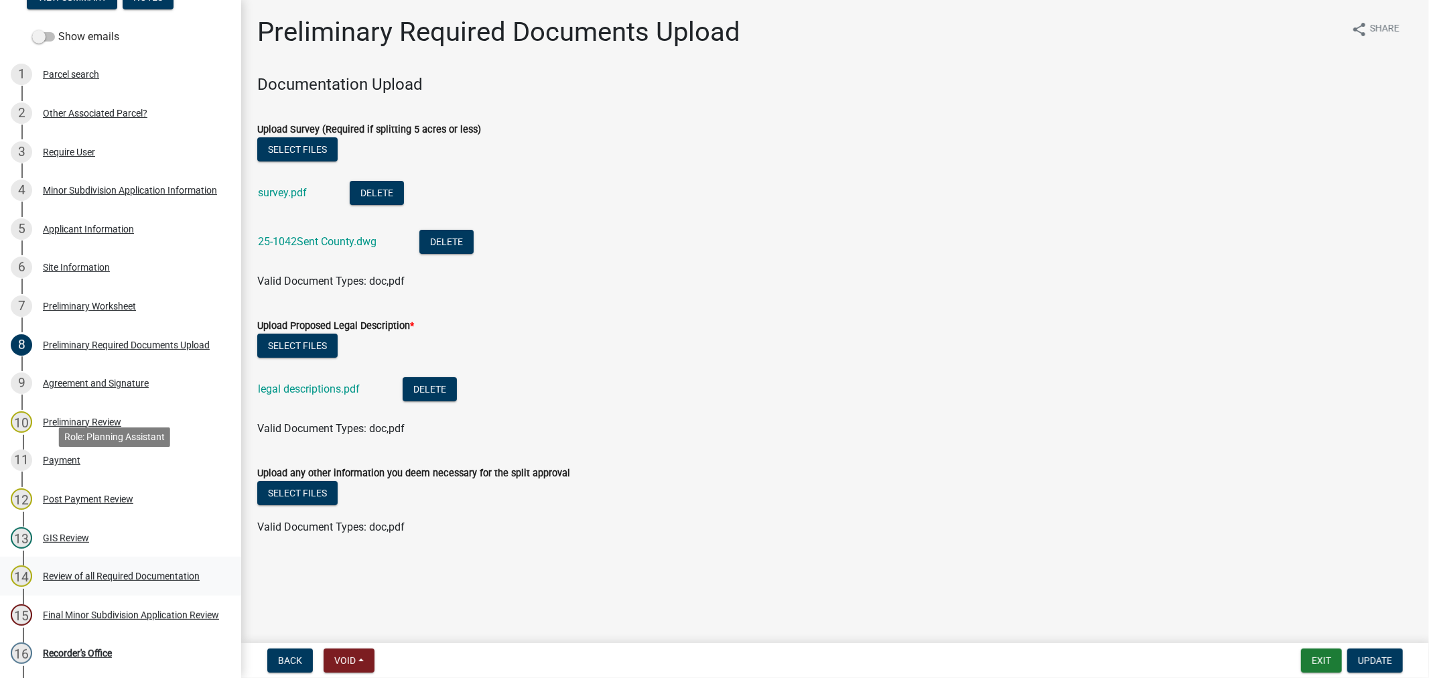
scroll to position [223, 0]
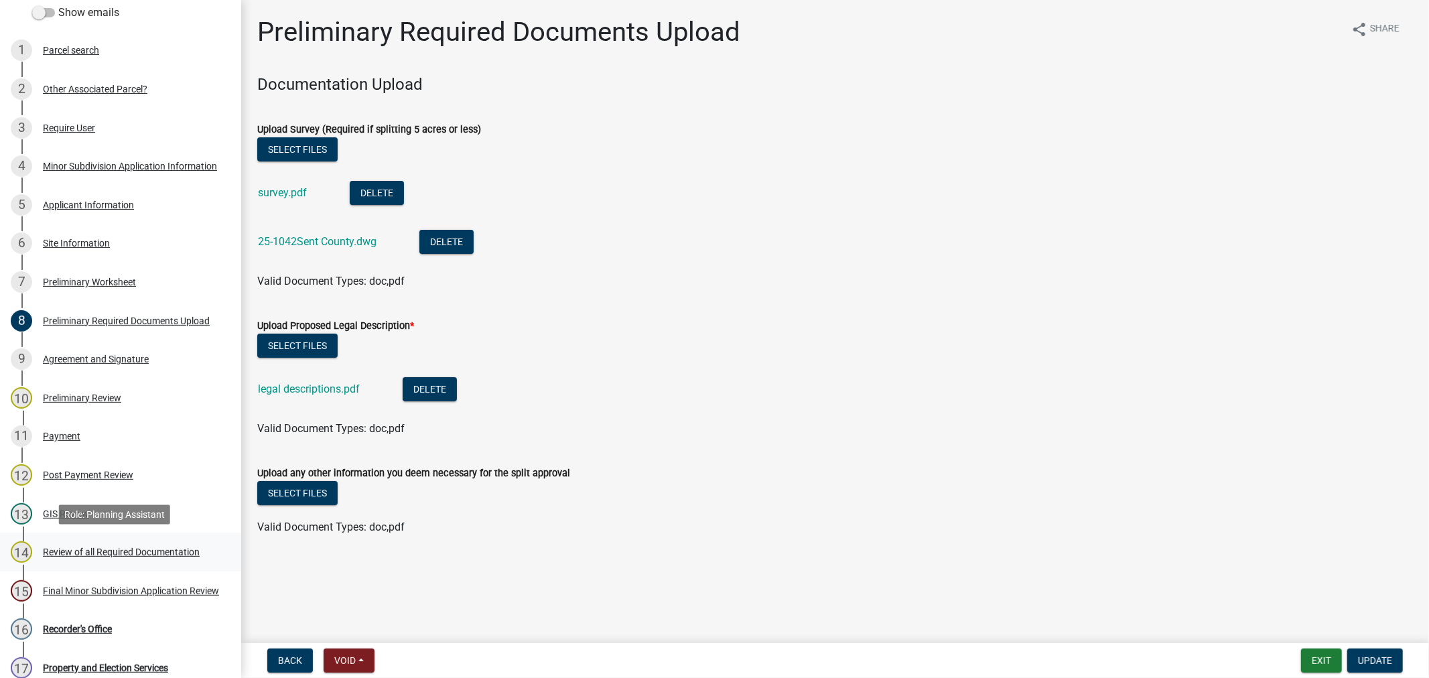
click at [168, 552] on div "Review of all Required Documentation" at bounding box center [121, 551] width 157 height 9
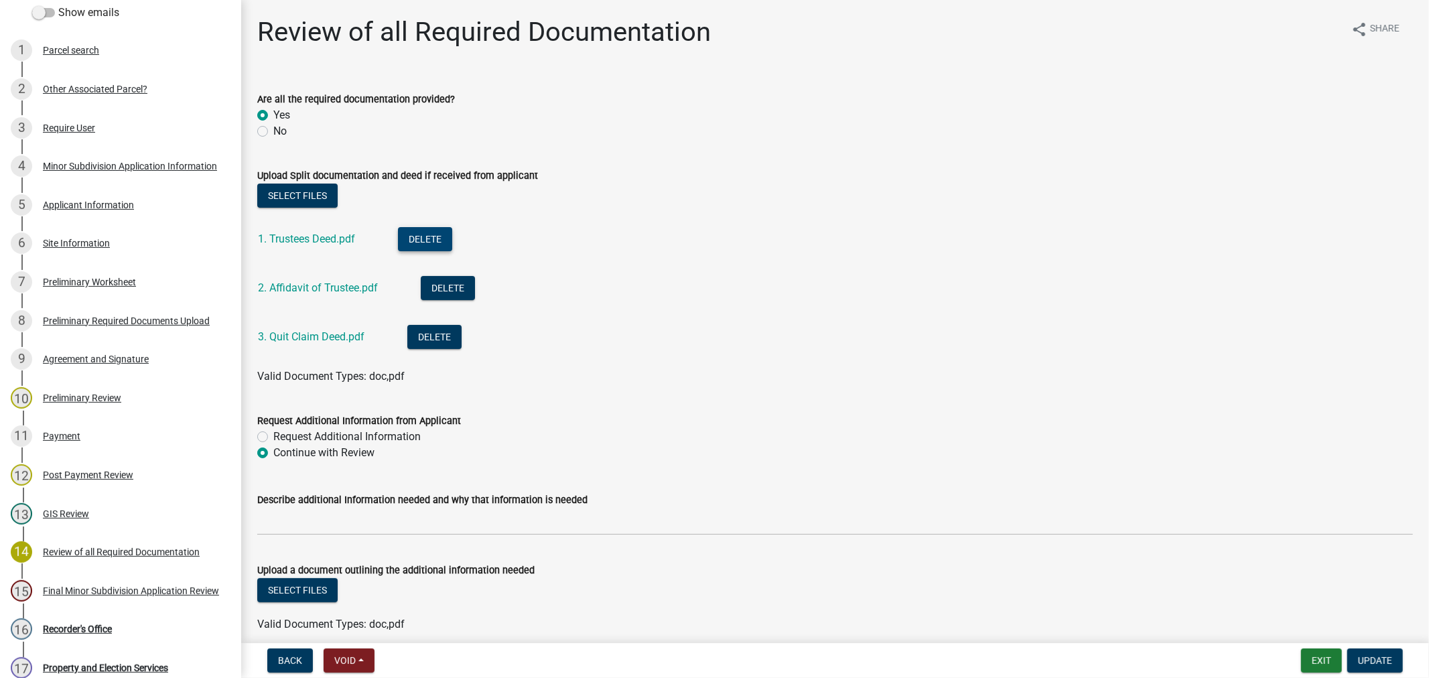
click at [415, 233] on button "Delete" at bounding box center [425, 239] width 54 height 24
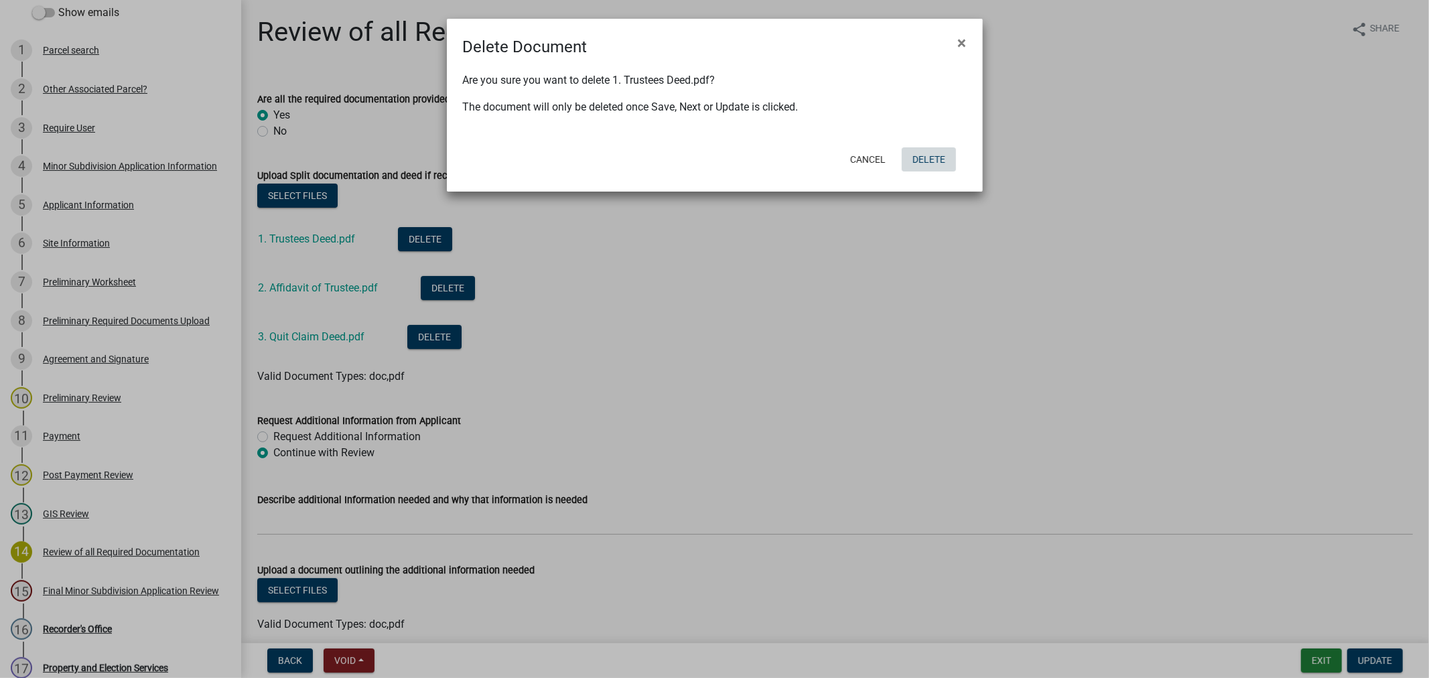
click at [927, 152] on button "Delete" at bounding box center [929, 159] width 54 height 24
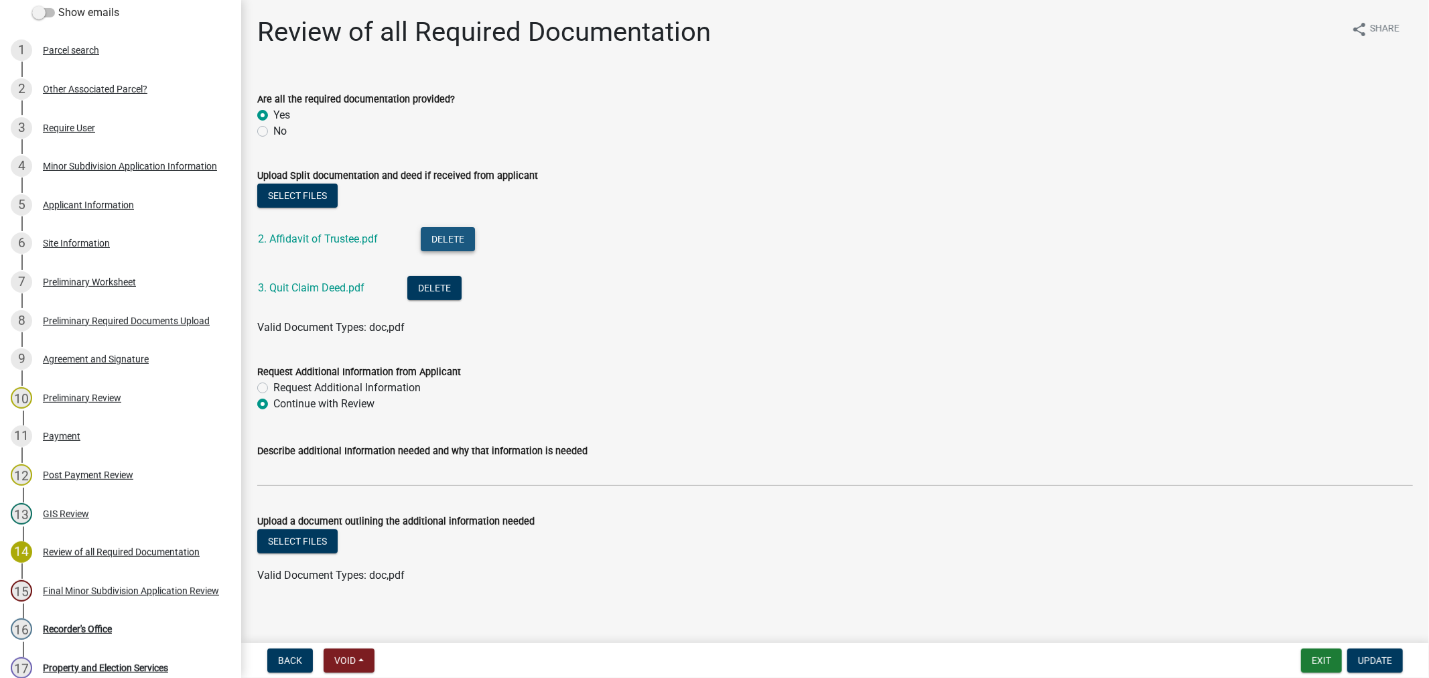
click at [445, 230] on button "Delete" at bounding box center [448, 239] width 54 height 24
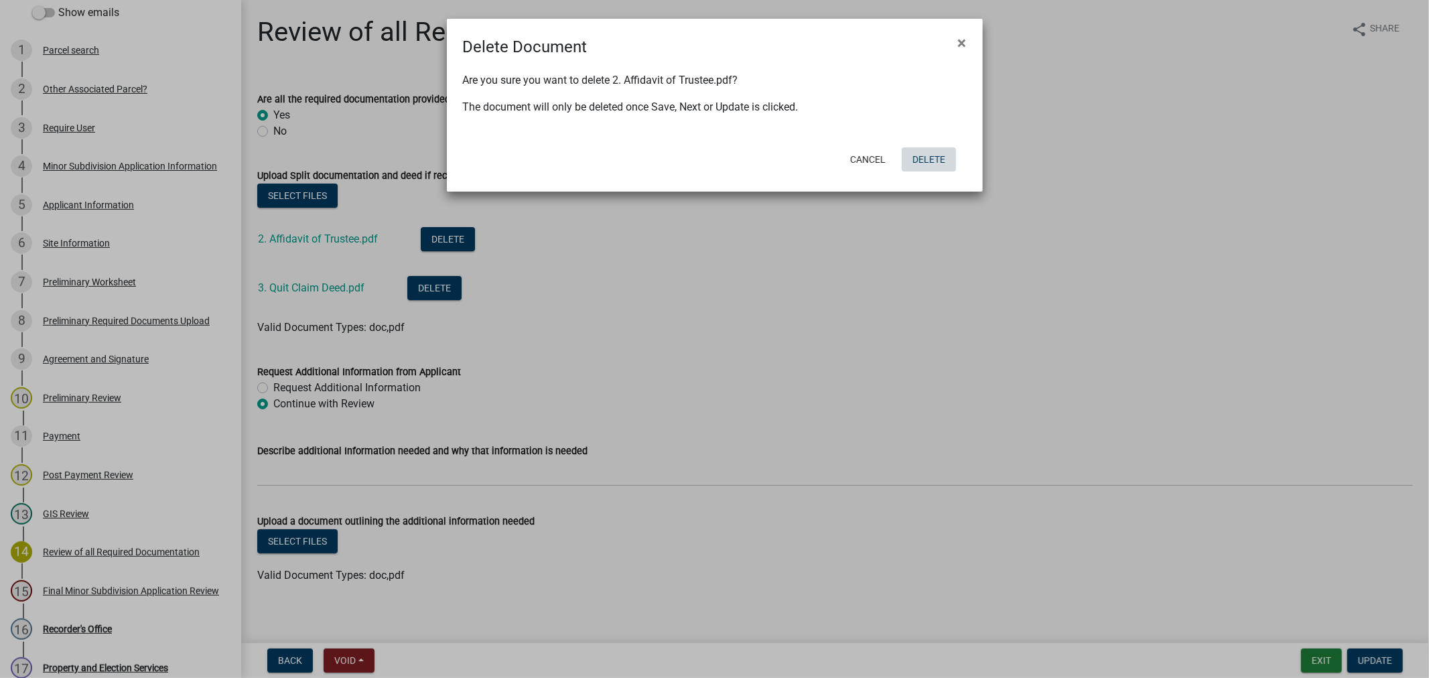
drag, startPoint x: 922, startPoint y: 153, endPoint x: 796, endPoint y: 168, distance: 126.9
click at [921, 153] on button "Delete" at bounding box center [929, 159] width 54 height 24
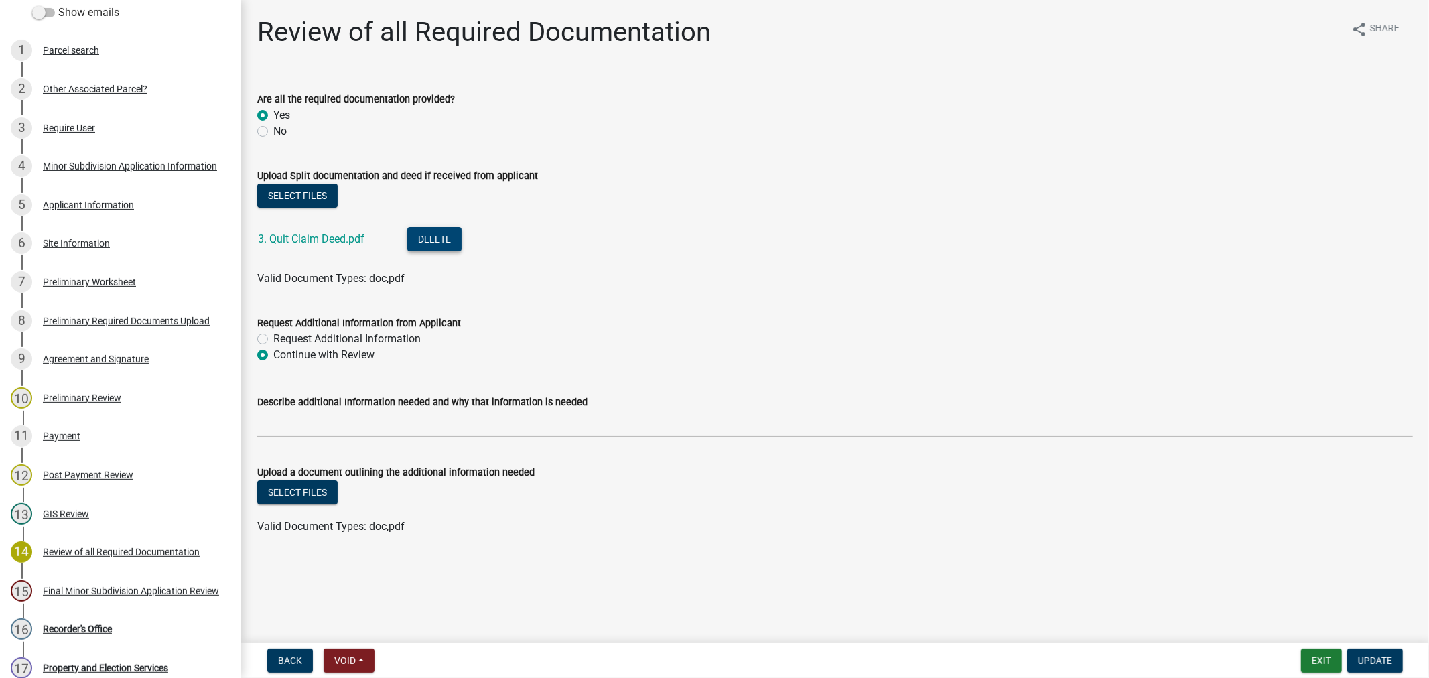
click at [412, 243] on button "Delete" at bounding box center [434, 239] width 54 height 24
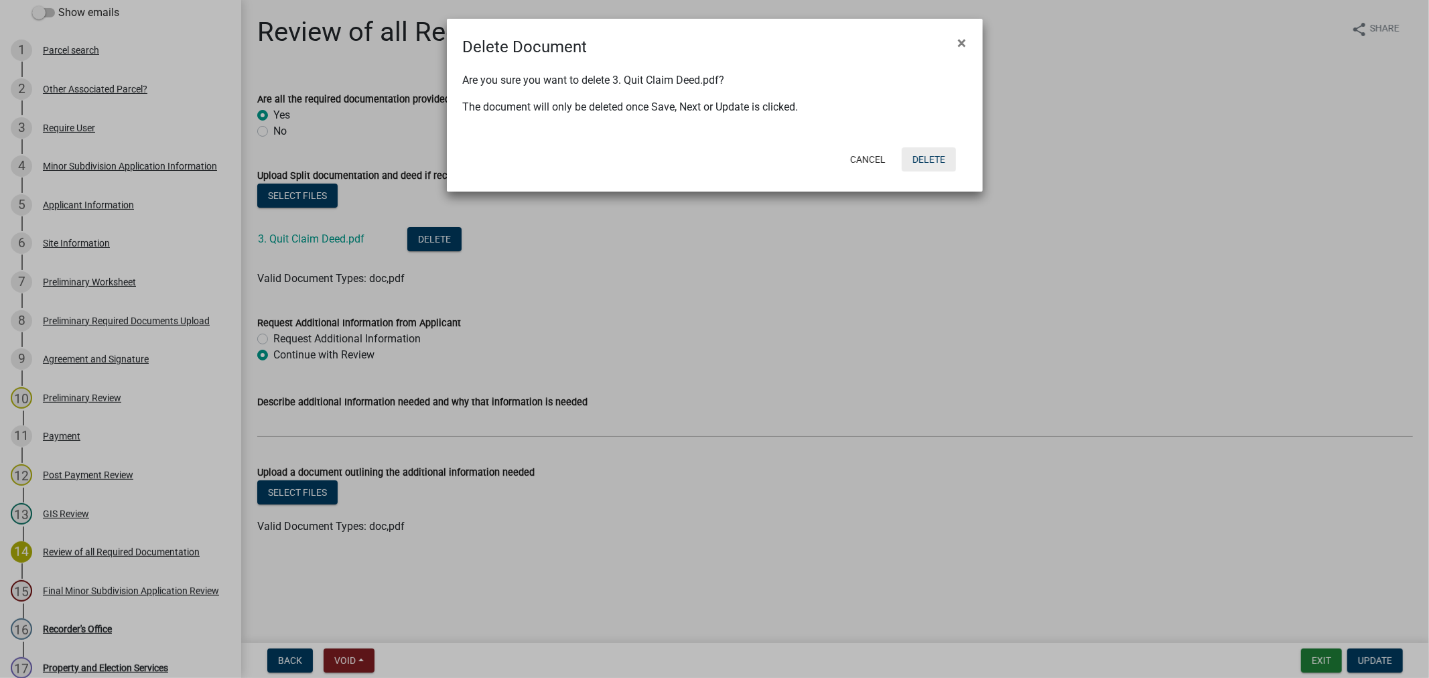
click at [927, 155] on button "Delete" at bounding box center [929, 159] width 54 height 24
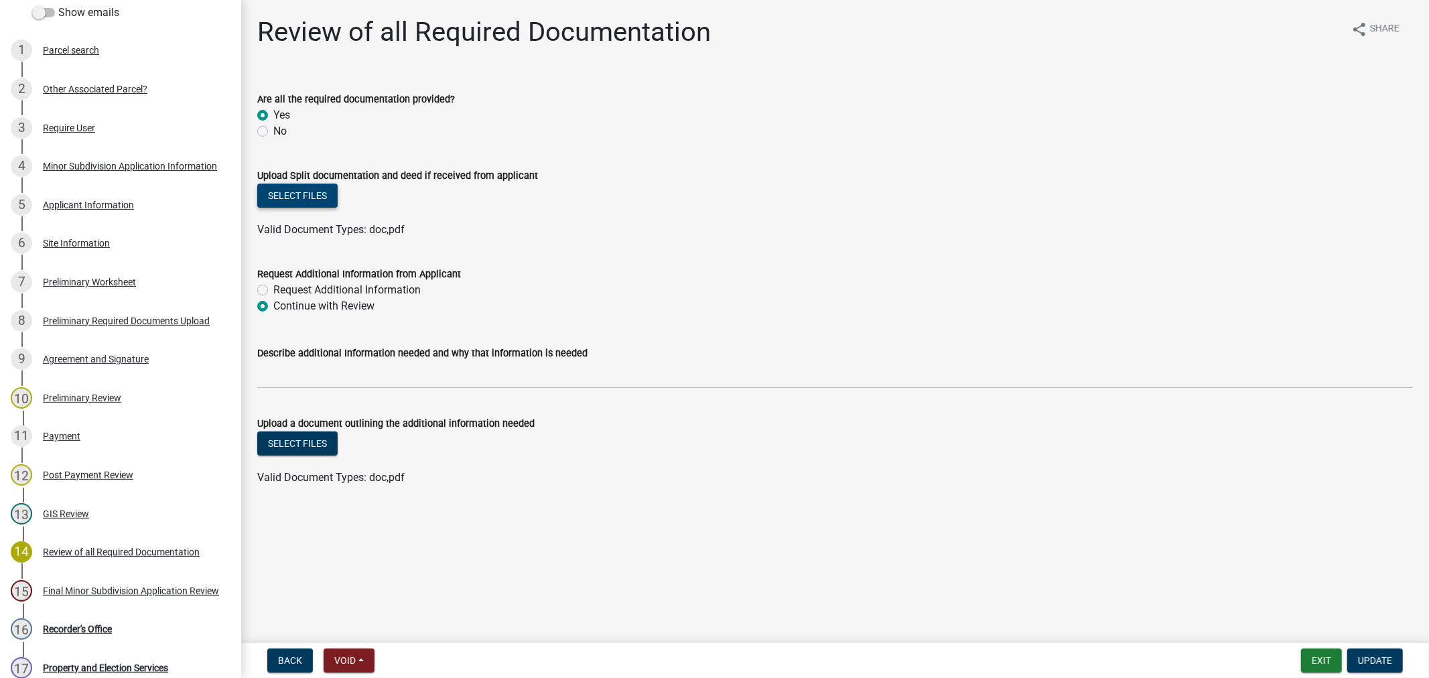
click at [287, 191] on button "Select files" at bounding box center [297, 196] width 80 height 24
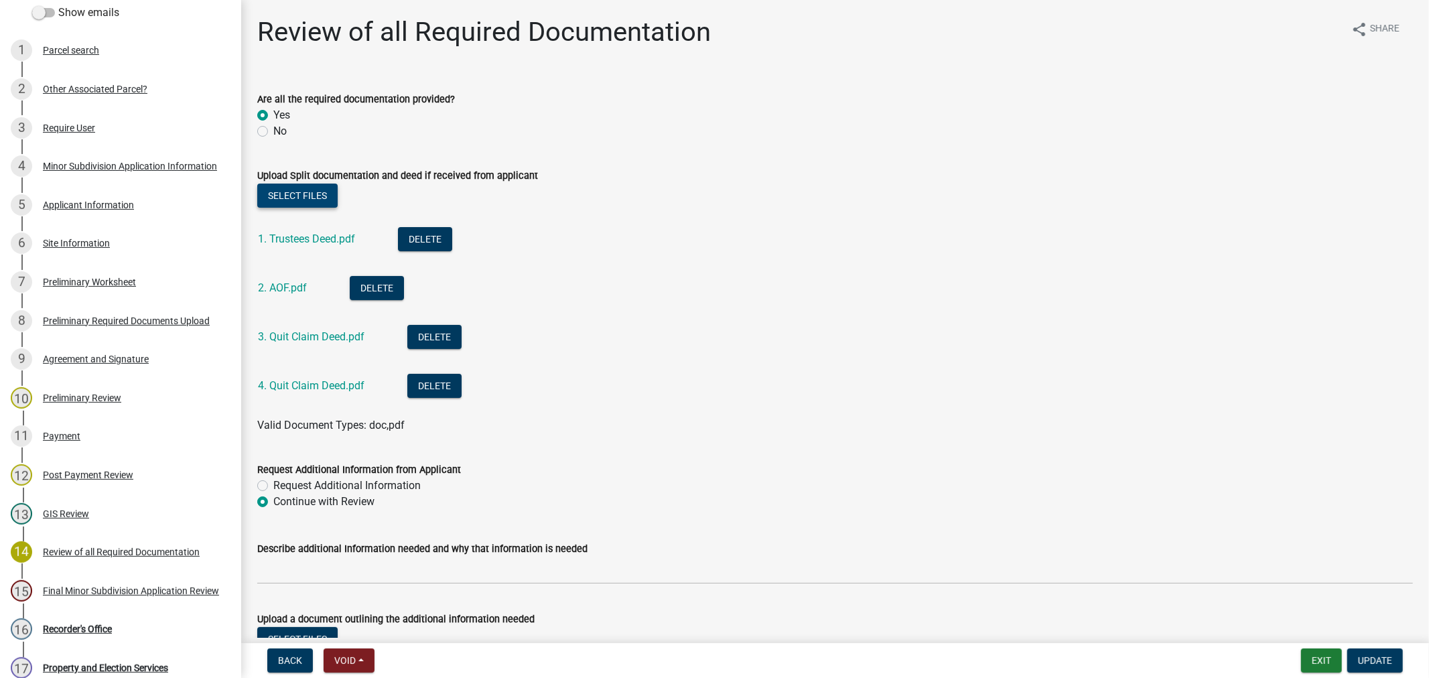
click at [300, 198] on button "Select files" at bounding box center [297, 196] width 80 height 24
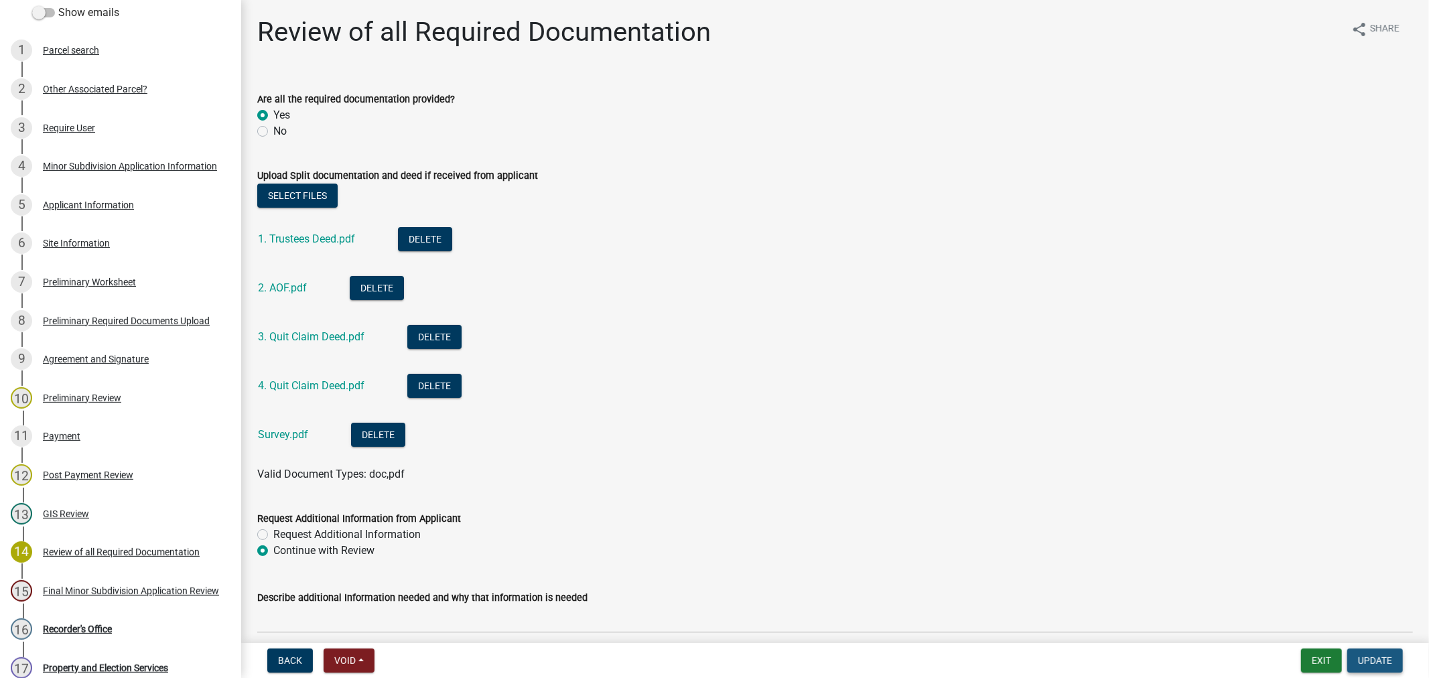
click at [1398, 665] on button "Update" at bounding box center [1375, 661] width 56 height 24
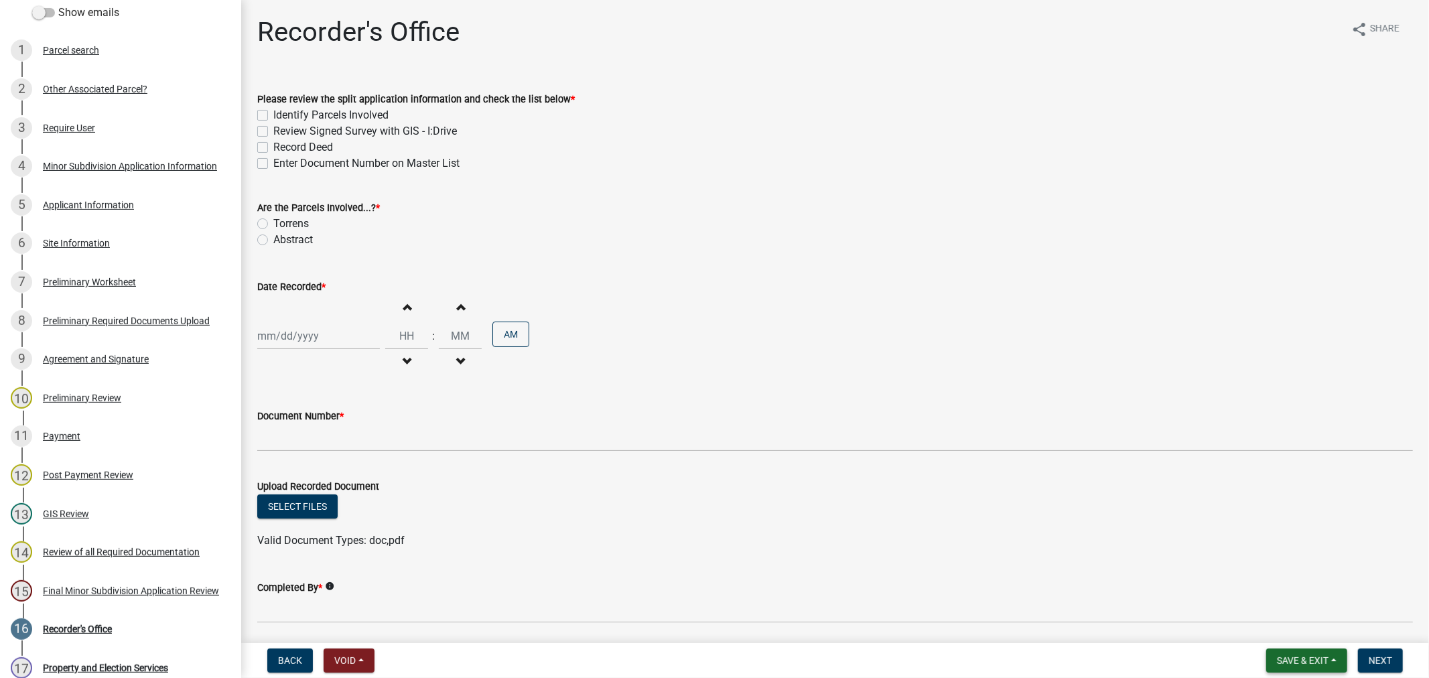
click at [1275, 660] on button "Save & Exit" at bounding box center [1306, 661] width 81 height 24
click at [1264, 631] on button "Save & Exit" at bounding box center [1293, 626] width 107 height 32
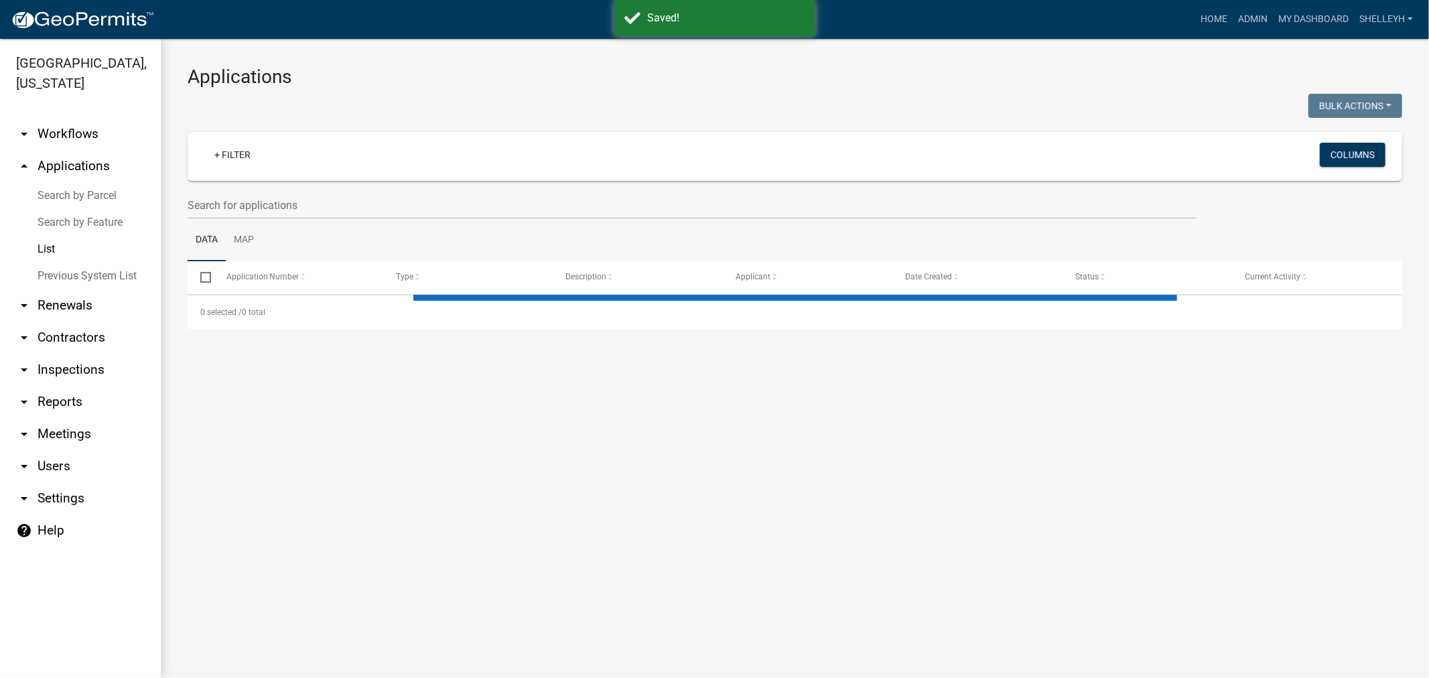
select select "1: 25"
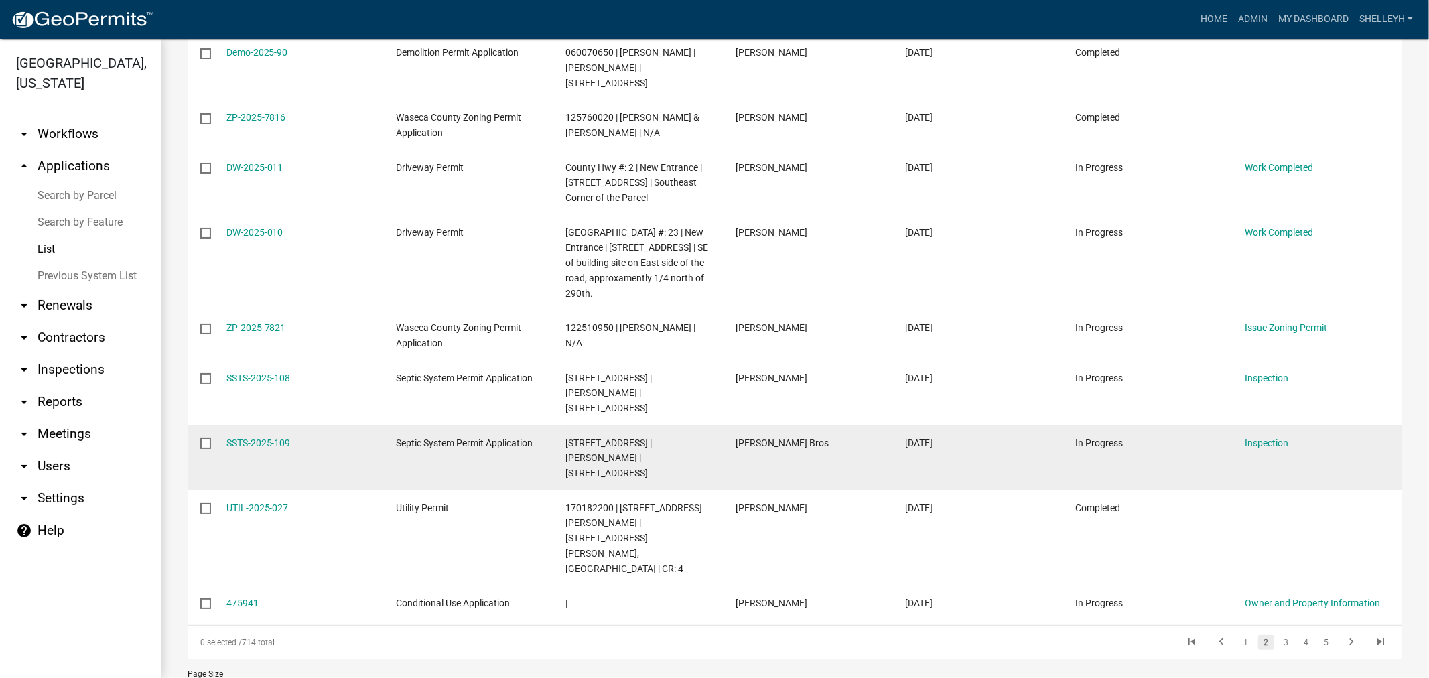
scroll to position [1150, 0]
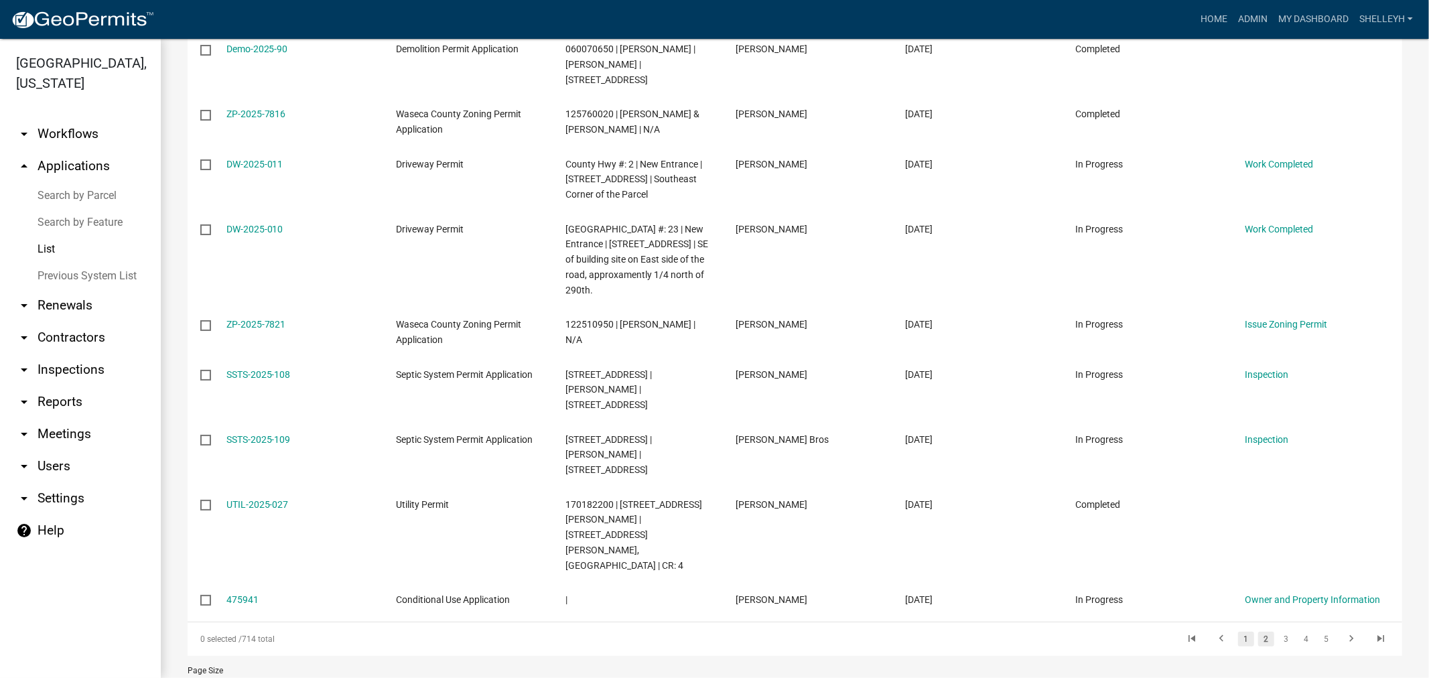
click at [1238, 632] on link "1" at bounding box center [1246, 639] width 16 height 15
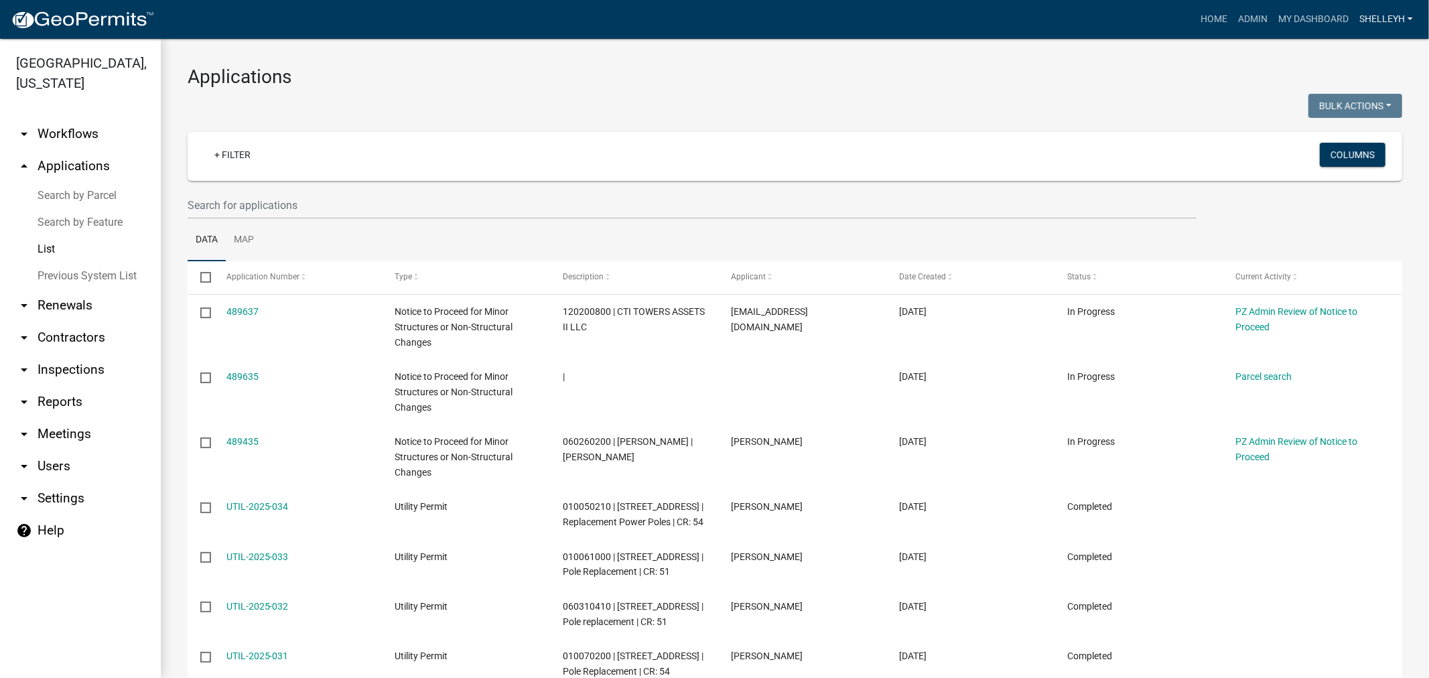
click at [1372, 18] on link "shelleyh" at bounding box center [1386, 19] width 64 height 25
click at [1334, 131] on link "Logout" at bounding box center [1364, 131] width 107 height 32
